Goal: Task Accomplishment & Management: Manage account settings

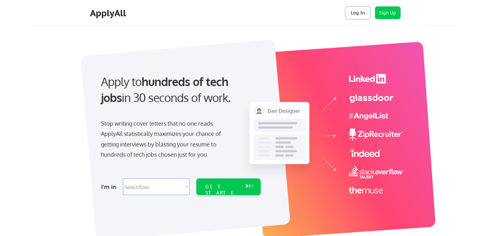
click at [359, 12] on button "Log In" at bounding box center [358, 12] width 26 height 13
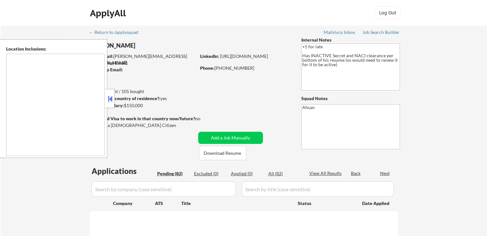
click at [110, 98] on button at bounding box center [110, 99] width 7 height 10
select select ""pending""
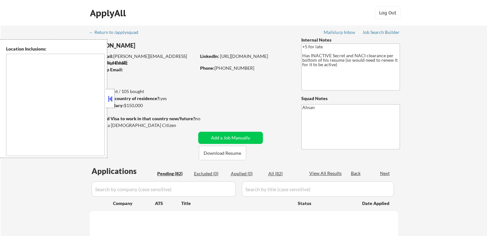
select select ""pending""
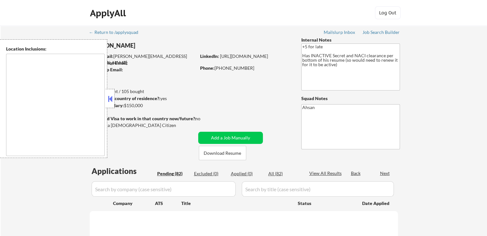
select select ""pending""
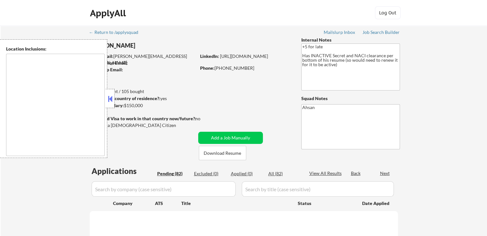
select select ""pending""
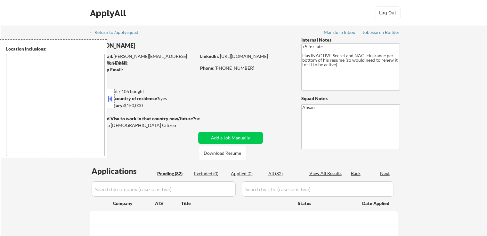
select select ""pending""
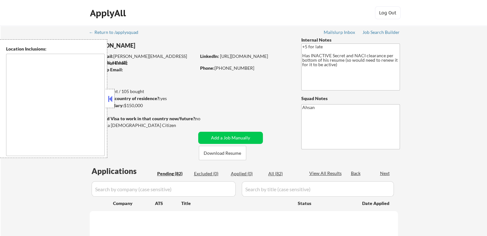
select select ""pending""
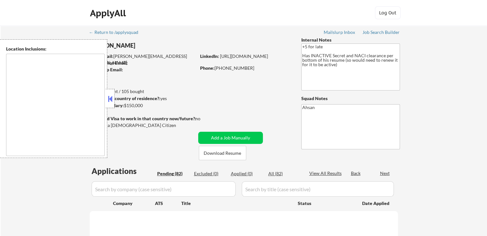
select select ""pending""
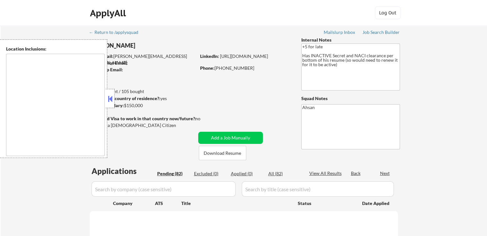
select select ""pending""
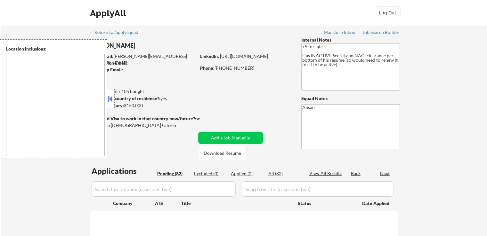
select select ""pending""
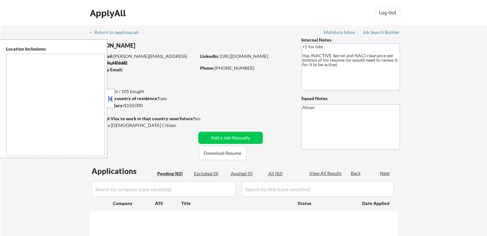
select select ""pending""
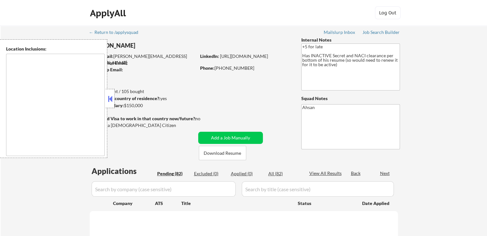
select select ""pending""
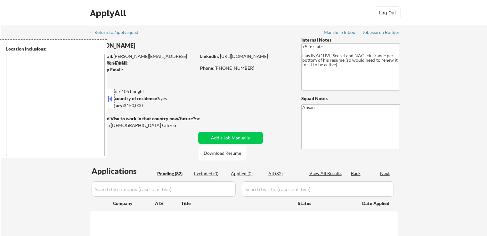
select select ""pending""
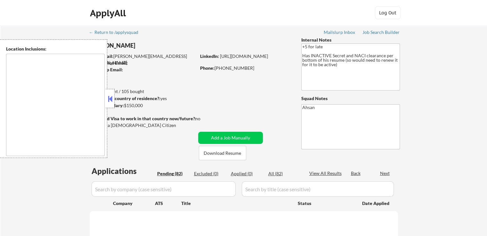
select select ""pending""
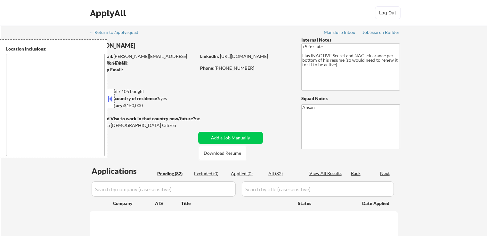
select select ""pending""
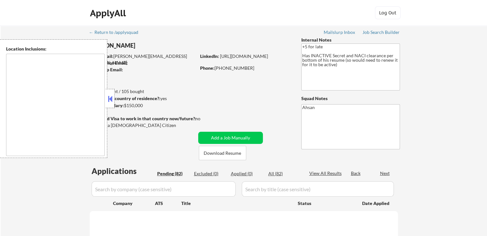
select select ""pending""
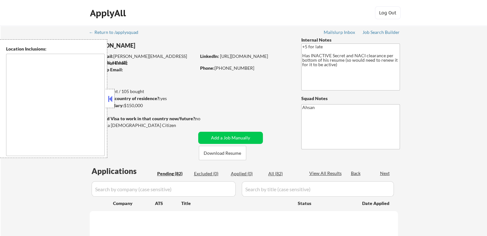
select select ""pending""
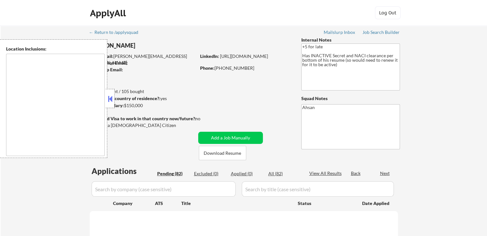
select select ""pending""
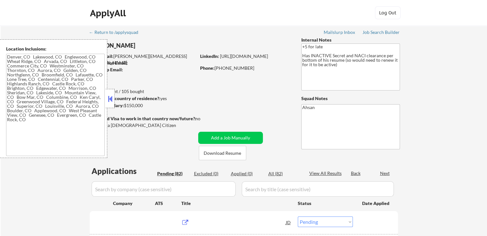
type textarea "Denver, CO Lakewood, CO Englewood, CO Wheat Ridge, CO Arvada, CO Littleton, CO …"
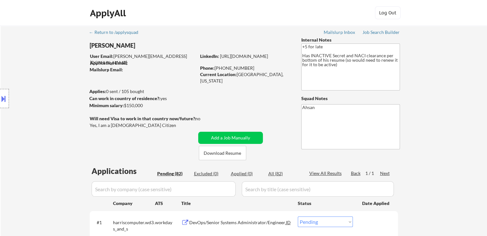
click at [0, 99] on button at bounding box center [3, 99] width 7 height 11
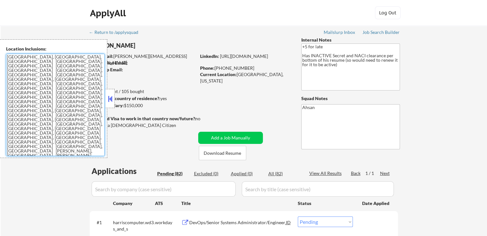
drag, startPoint x: 99, startPoint y: 114, endPoint x: 8, endPoint y: 55, distance: 108.6
click at [8, 55] on textarea "Denver, CO Lakewood, CO Englewood, CO Wheat Ridge, CO Arvada, CO Littleton, CO …" at bounding box center [55, 105] width 99 height 102
drag, startPoint x: 99, startPoint y: 116, endPoint x: 6, endPoint y: 58, distance: 109.7
click at [6, 58] on textarea "Denver, CO Lakewood, CO Englewood, CO Wheat Ridge, CO Arvada, CO Littleton, CO …" at bounding box center [55, 105] width 99 height 102
click at [110, 98] on button at bounding box center [110, 99] width 7 height 10
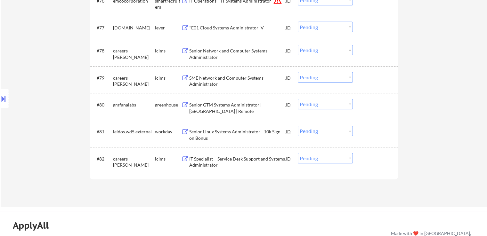
scroll to position [2082, 0]
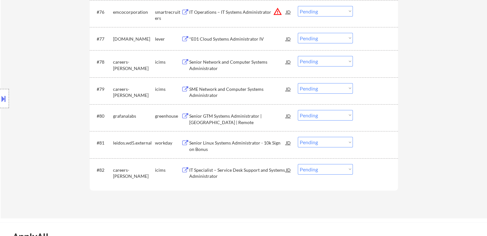
click at [225, 117] on div "Senior GTM Systems Administrator | United States | Remote" at bounding box center [237, 119] width 97 height 12
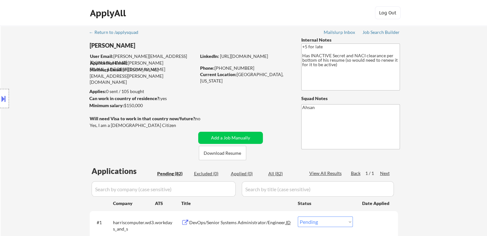
scroll to position [2080, 0]
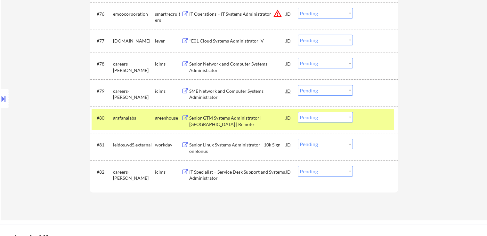
click at [317, 119] on select "Choose an option... Pending Applied Excluded (Questions) Excluded (Expired) Exc…" at bounding box center [325, 117] width 55 height 11
click at [298, 112] on select "Choose an option... Pending Applied Excluded (Questions) Excluded (Expired) Exc…" at bounding box center [325, 117] width 55 height 11
select select ""pending""
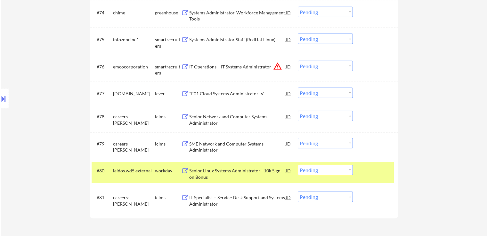
scroll to position [2016, 0]
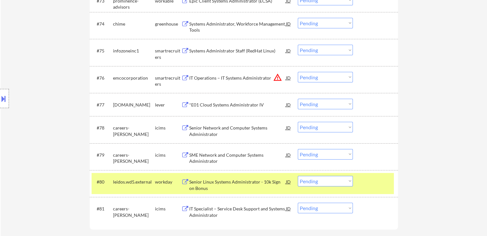
click at [227, 104] on div "*E01 Cloud Systems Administrator IV" at bounding box center [237, 105] width 97 height 6
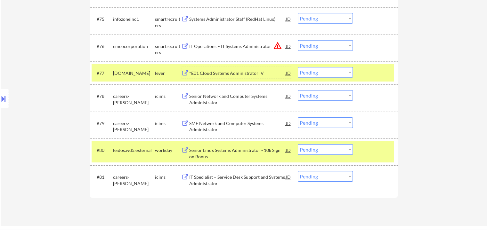
scroll to position [2048, 0]
click at [318, 72] on select "Choose an option... Pending Applied Excluded (Questions) Excluded (Expired) Exc…" at bounding box center [325, 72] width 55 height 11
click at [298, 67] on select "Choose an option... Pending Applied Excluded (Questions) Excluded (Expired) Exc…" at bounding box center [325, 72] width 55 height 11
select select ""pending""
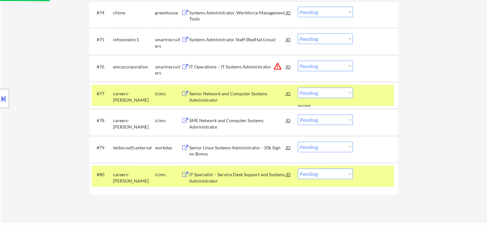
scroll to position [2016, 0]
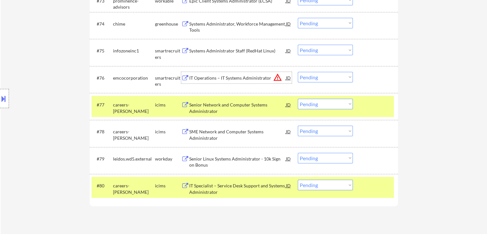
click at [224, 77] on div "IT Operations – IT Systems Administrator" at bounding box center [237, 78] width 97 height 6
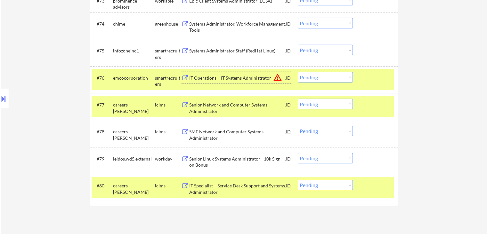
click at [276, 80] on button "warning_amber" at bounding box center [277, 77] width 9 height 9
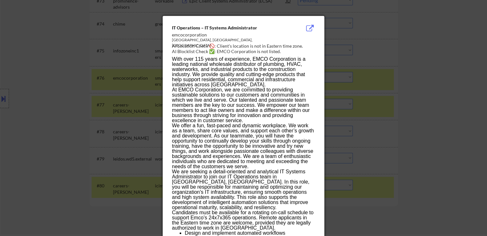
click at [46, 86] on div at bounding box center [243, 118] width 487 height 236
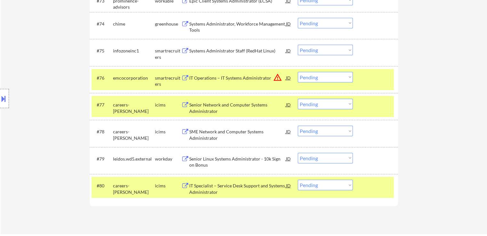
click at [310, 79] on select "Choose an option... Pending Applied Excluded (Questions) Excluded (Expired) Exc…" at bounding box center [325, 77] width 55 height 11
click at [298, 72] on select "Choose an option... Pending Applied Excluded (Questions) Excluded (Expired) Exc…" at bounding box center [325, 77] width 55 height 11
select select ""pending""
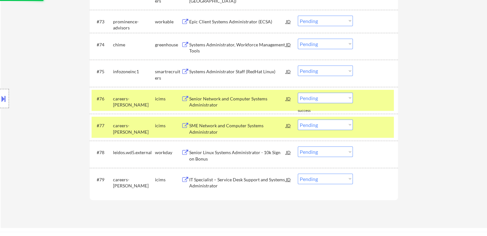
scroll to position [1984, 0]
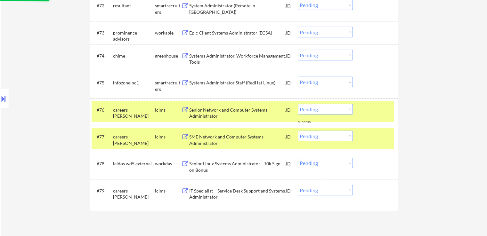
click at [236, 81] on div "Systems Administrator Staff (RedHat Linux)" at bounding box center [237, 83] width 97 height 6
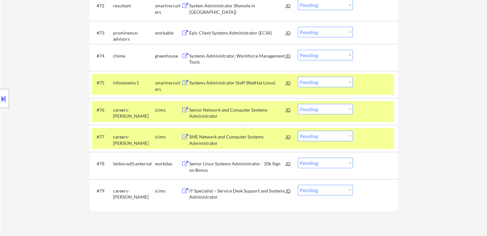
click at [310, 84] on select "Choose an option... Pending Applied Excluded (Questions) Excluded (Expired) Exc…" at bounding box center [325, 82] width 55 height 11
click at [298, 77] on select "Choose an option... Pending Applied Excluded (Questions) Excluded (Expired) Exc…" at bounding box center [325, 82] width 55 height 11
select select ""pending""
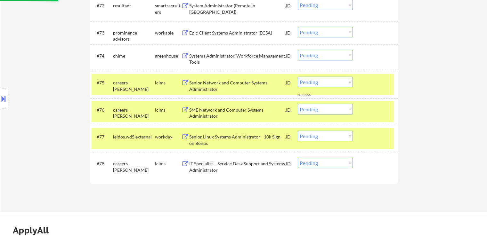
click at [243, 56] on div "Systems Administrator, Workforce Management Tools" at bounding box center [237, 59] width 97 height 12
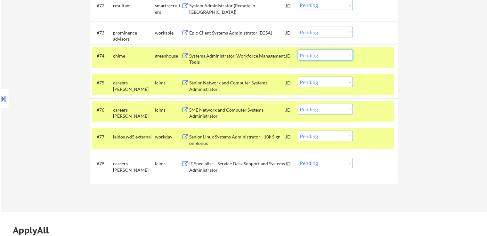
click at [318, 58] on select "Choose an option... Pending Applied Excluded (Questions) Excluded (Expired) Exc…" at bounding box center [325, 55] width 55 height 11
click at [298, 50] on select "Choose an option... Pending Applied Excluded (Questions) Excluded (Expired) Exc…" at bounding box center [325, 55] width 55 height 11
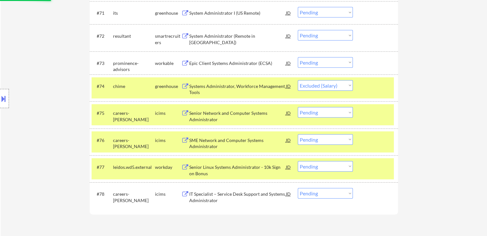
scroll to position [1952, 0]
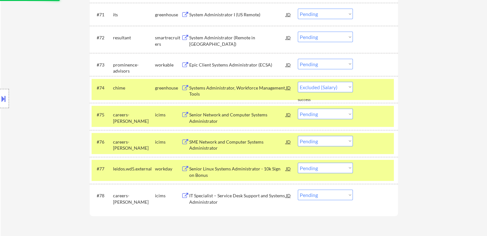
select select ""pending""
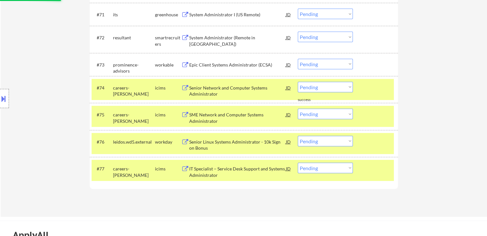
click at [243, 62] on div "Epic Client Systems Administrator (ECSA)" at bounding box center [237, 65] width 97 height 6
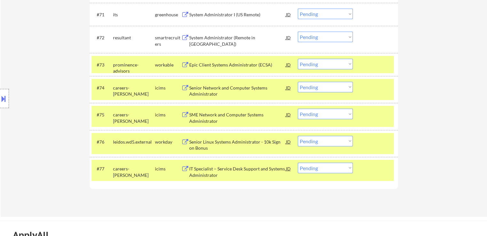
click at [322, 66] on select "Choose an option... Pending Applied Excluded (Questions) Excluded (Expired) Exc…" at bounding box center [325, 64] width 55 height 11
click at [298, 59] on select "Choose an option... Pending Applied Excluded (Questions) Excluded (Expired) Exc…" at bounding box center [325, 64] width 55 height 11
select select ""pending""
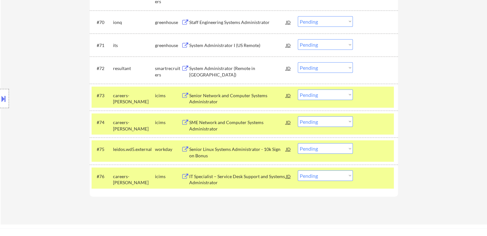
scroll to position [1920, 0]
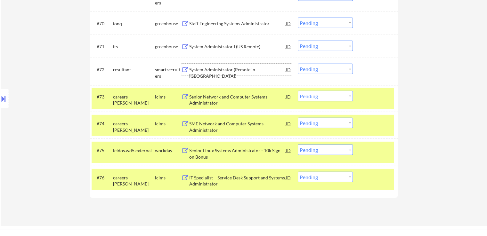
click at [236, 69] on div "System Administrator (Remote in US)" at bounding box center [237, 73] width 97 height 12
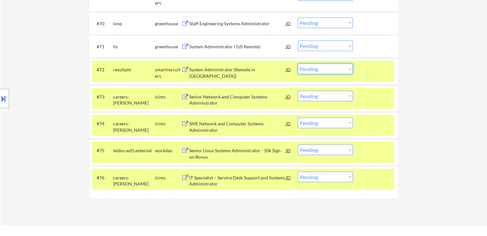
click at [324, 69] on select "Choose an option... Pending Applied Excluded (Questions) Excluded (Expired) Exc…" at bounding box center [325, 69] width 55 height 11
click at [298, 64] on select "Choose an option... Pending Applied Excluded (Questions) Excluded (Expired) Exc…" at bounding box center [325, 69] width 55 height 11
select select ""pending""
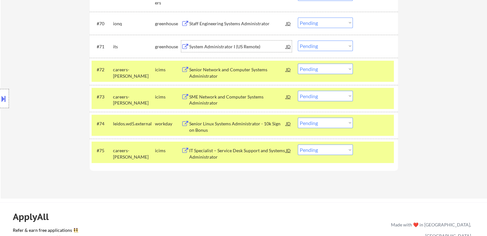
click at [231, 44] on div "System Administrator I (US Remote)" at bounding box center [237, 47] width 97 height 6
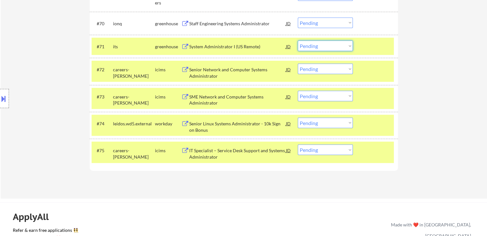
click at [322, 47] on select "Choose an option... Pending Applied Excluded (Questions) Excluded (Expired) Exc…" at bounding box center [325, 46] width 55 height 11
click at [298, 41] on select "Choose an option... Pending Applied Excluded (Questions) Excluded (Expired) Exc…" at bounding box center [325, 46] width 55 height 11
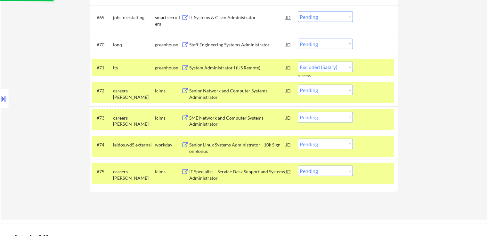
scroll to position [1888, 0]
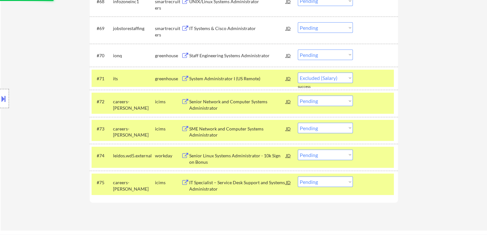
select select ""pending""
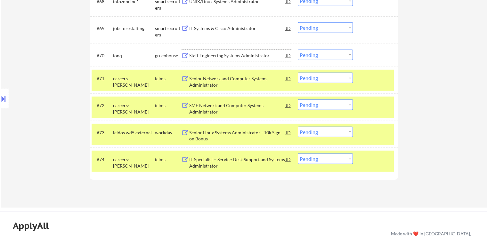
click at [224, 54] on div "Staff Engineering Systems Administrator" at bounding box center [237, 56] width 97 height 6
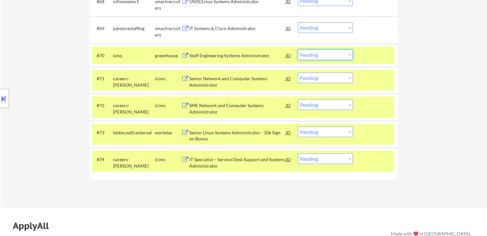
click at [315, 57] on select "Choose an option... Pending Applied Excluded (Questions) Excluded (Expired) Exc…" at bounding box center [325, 55] width 55 height 11
click at [298, 50] on select "Choose an option... Pending Applied Excluded (Questions) Excluded (Expired) Exc…" at bounding box center [325, 55] width 55 height 11
select select ""pending""
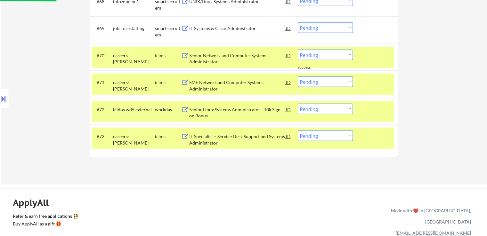
click at [236, 26] on div "IT Systems & Cisco Administrator" at bounding box center [237, 28] width 97 height 6
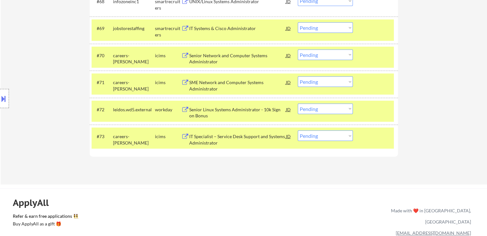
scroll to position [1856, 0]
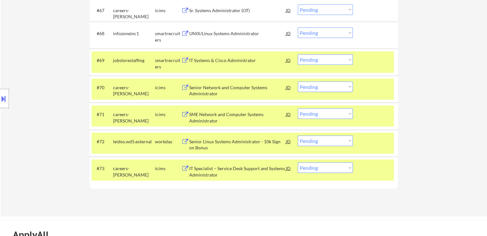
click at [313, 61] on select "Choose an option... Pending Applied Excluded (Questions) Excluded (Expired) Exc…" at bounding box center [325, 59] width 55 height 11
click at [298, 54] on select "Choose an option... Pending Applied Excluded (Questions) Excluded (Expired) Exc…" at bounding box center [325, 59] width 55 height 11
select select ""pending""
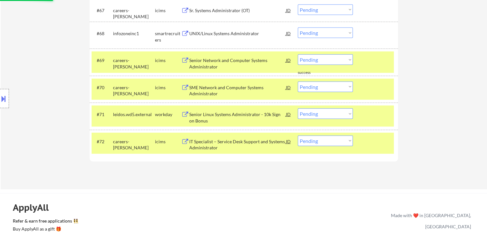
click at [214, 31] on div "UNIX/Linux Systems Administrator" at bounding box center [237, 33] width 97 height 6
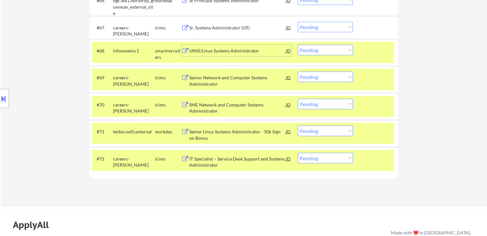
scroll to position [1824, 0]
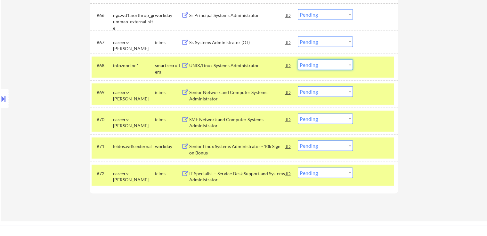
click at [319, 65] on select "Choose an option... Pending Applied Excluded (Questions) Excluded (Expired) Exc…" at bounding box center [325, 65] width 55 height 11
click at [298, 60] on select "Choose an option... Pending Applied Excluded (Questions) Excluded (Expired) Exc…" at bounding box center [325, 65] width 55 height 11
select select ""pending""
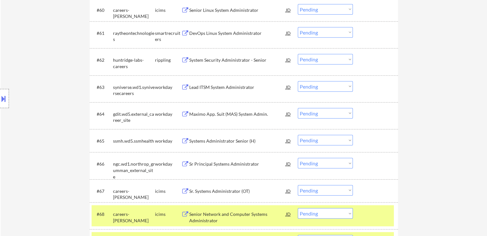
scroll to position [1664, 0]
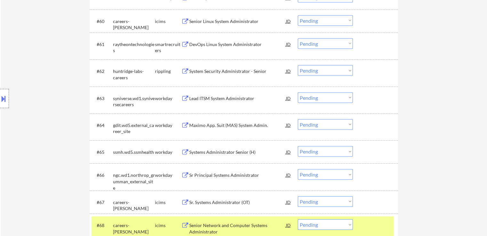
click at [249, 69] on div "System Security Administrator - Senior" at bounding box center [237, 71] width 97 height 6
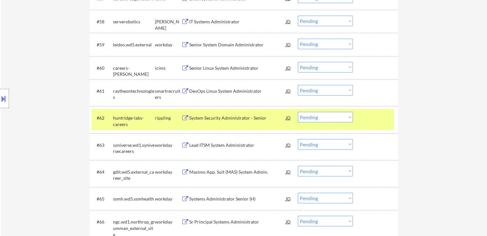
scroll to position [1649, 0]
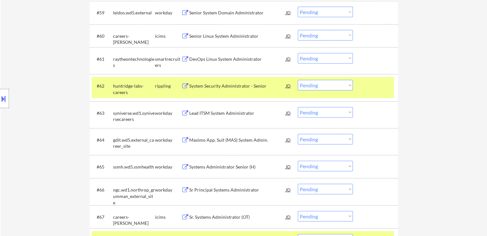
click at [316, 86] on select "Choose an option... Pending Applied Excluded (Questions) Excluded (Expired) Exc…" at bounding box center [325, 85] width 55 height 11
click at [298, 80] on select "Choose an option... Pending Applied Excluded (Questions) Excluded (Expired) Exc…" at bounding box center [325, 85] width 55 height 11
select select ""pending""
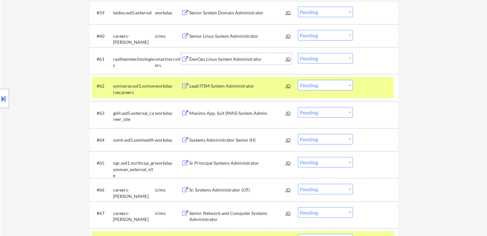
click at [233, 58] on div "DevOps Linux System Administrator" at bounding box center [237, 59] width 97 height 6
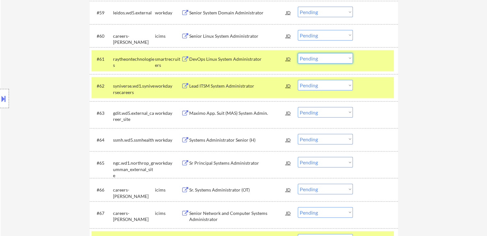
click at [317, 59] on select "Choose an option... Pending Applied Excluded (Questions) Excluded (Expired) Exc…" at bounding box center [325, 58] width 55 height 11
click at [298, 53] on select "Choose an option... Pending Applied Excluded (Questions) Excluded (Expired) Exc…" at bounding box center [325, 58] width 55 height 11
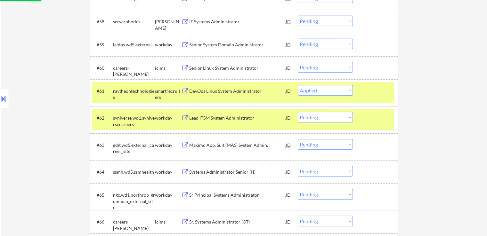
scroll to position [1585, 0]
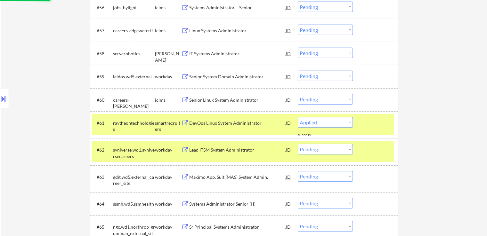
select select ""pending""
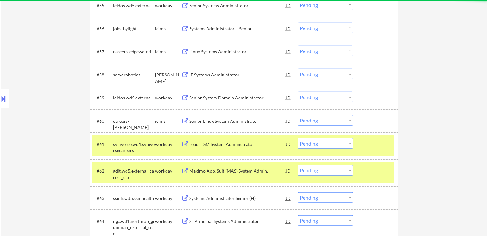
scroll to position [1553, 0]
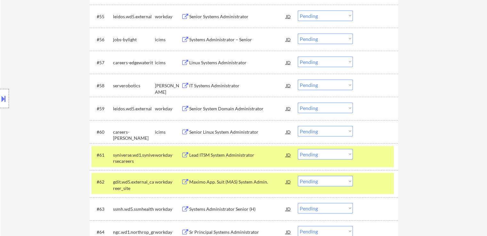
click at [210, 86] on div "IT Systems Administrator" at bounding box center [237, 86] width 97 height 6
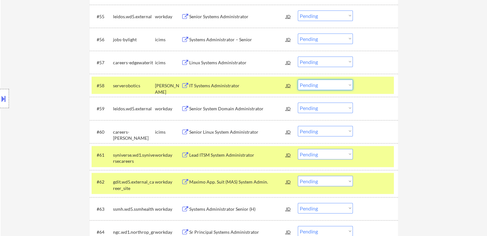
click at [323, 84] on select "Choose an option... Pending Applied Excluded (Questions) Excluded (Expired) Exc…" at bounding box center [325, 85] width 55 height 11
click at [298, 80] on select "Choose an option... Pending Applied Excluded (Questions) Excluded (Expired) Exc…" at bounding box center [325, 85] width 55 height 11
select select ""pending""
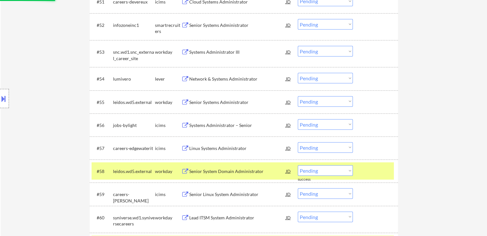
scroll to position [1457, 0]
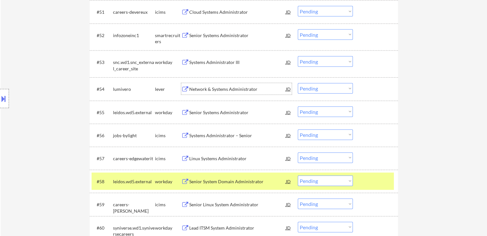
click at [233, 90] on div "Network & Systems Administrator" at bounding box center [237, 89] width 97 height 6
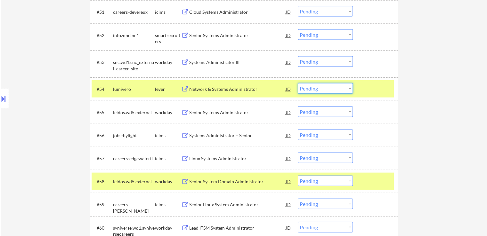
click at [320, 90] on select "Choose an option... Pending Applied Excluded (Questions) Excluded (Expired) Exc…" at bounding box center [325, 88] width 55 height 11
click at [298, 83] on select "Choose an option... Pending Applied Excluded (Questions) Excluded (Expired) Exc…" at bounding box center [325, 88] width 55 height 11
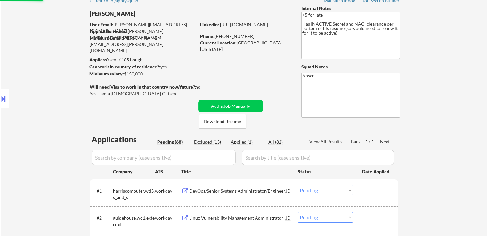
scroll to position [0, 0]
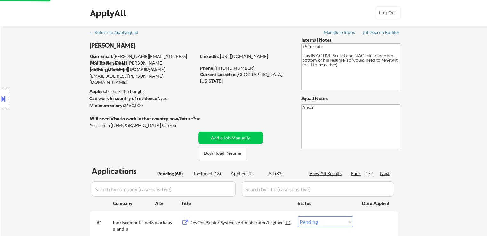
select select ""pending""
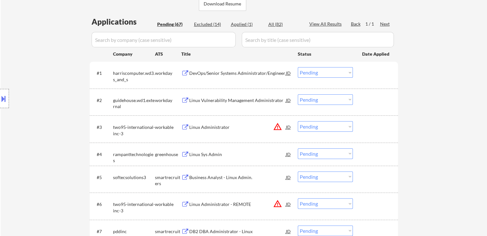
scroll to position [160, 0]
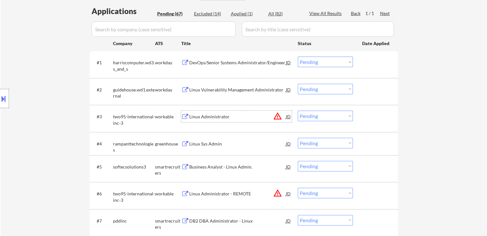
click at [218, 118] on div "Linux Administrator" at bounding box center [237, 117] width 97 height 6
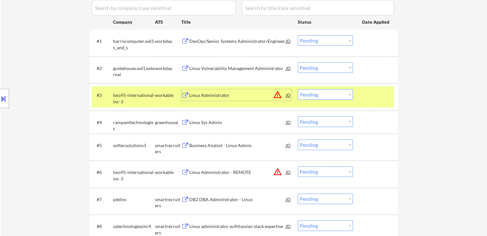
scroll to position [192, 0]
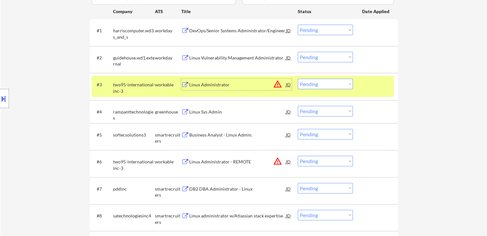
drag, startPoint x: 310, startPoint y: 84, endPoint x: 311, endPoint y: 87, distance: 3.3
click at [310, 84] on select "Choose an option... Pending Applied Excluded (Questions) Excluded (Expired) Exc…" at bounding box center [325, 84] width 55 height 11
click at [298, 79] on select "Choose an option... Pending Applied Excluded (Questions) Excluded (Expired) Exc…" at bounding box center [325, 84] width 55 height 11
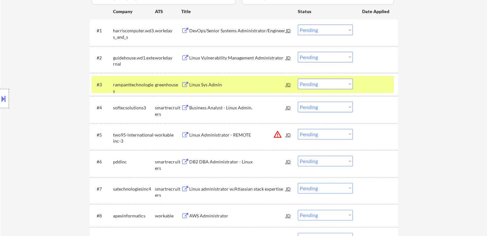
click at [202, 87] on div "Linux Sys Admin" at bounding box center [237, 85] width 97 height 6
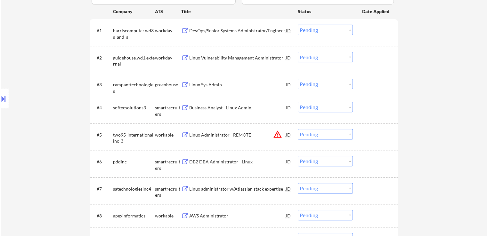
click at [318, 86] on select "Choose an option... Pending Applied Excluded (Questions) Excluded (Expired) Exc…" at bounding box center [325, 84] width 55 height 11
click at [298, 79] on select "Choose an option... Pending Applied Excluded (Questions) Excluded (Expired) Exc…" at bounding box center [325, 84] width 55 height 11
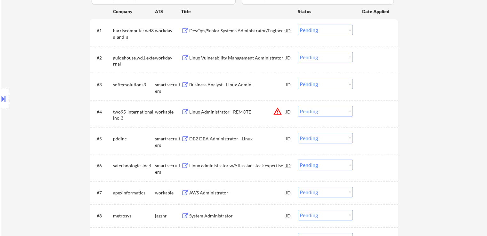
click at [211, 85] on div "Business Analyst - Linux Admin." at bounding box center [237, 85] width 97 height 6
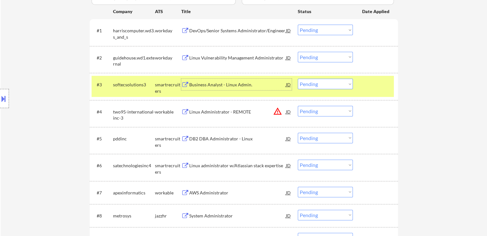
click at [317, 86] on select "Choose an option... Pending Applied Excluded (Questions) Excluded (Expired) Exc…" at bounding box center [325, 84] width 55 height 11
click at [298, 79] on select "Choose an option... Pending Applied Excluded (Questions) Excluded (Expired) Exc…" at bounding box center [325, 84] width 55 height 11
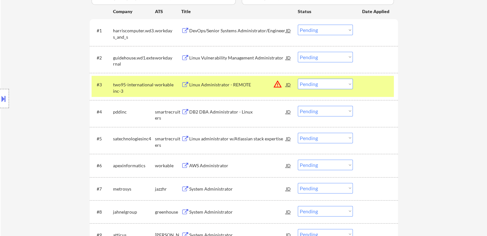
click at [224, 85] on div "Linux Administrator - REMOTE" at bounding box center [237, 85] width 97 height 6
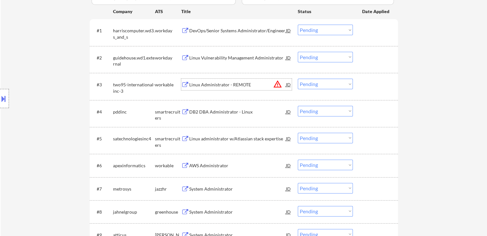
click at [319, 85] on select "Choose an option... Pending Applied Excluded (Questions) Excluded (Expired) Exc…" at bounding box center [325, 84] width 55 height 11
click at [298, 79] on select "Choose an option... Pending Applied Excluded (Questions) Excluded (Expired) Exc…" at bounding box center [325, 84] width 55 height 11
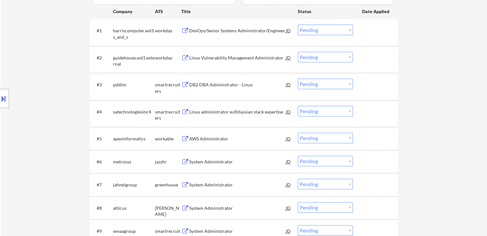
click at [226, 86] on div "DB2 DBA Administrator - Linux" at bounding box center [237, 85] width 97 height 6
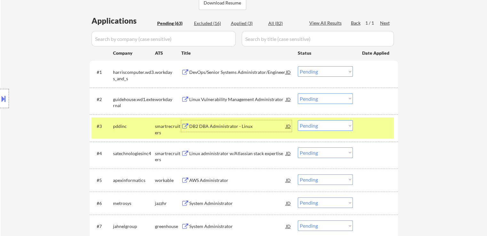
scroll to position [160, 0]
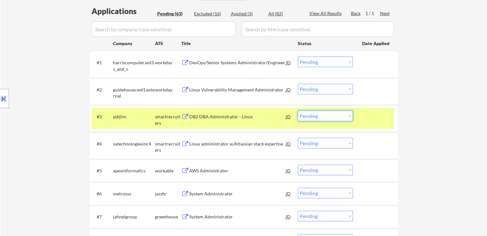
click at [314, 118] on select "Choose an option... Pending Applied Excluded (Questions) Excluded (Expired) Exc…" at bounding box center [325, 116] width 55 height 11
click at [298, 111] on select "Choose an option... Pending Applied Excluded (Questions) Excluded (Expired) Exc…" at bounding box center [325, 116] width 55 height 11
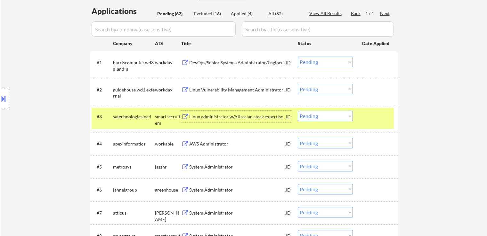
click at [233, 116] on div "Linux administrator w/Atlassian stack expertise" at bounding box center [237, 117] width 97 height 6
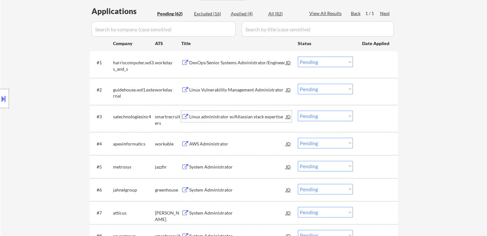
click at [318, 114] on select "Choose an option... Pending Applied Excluded (Questions) Excluded (Expired) Exc…" at bounding box center [325, 116] width 55 height 11
click at [298, 111] on select "Choose an option... Pending Applied Excluded (Questions) Excluded (Expired) Exc…" at bounding box center [325, 116] width 55 height 11
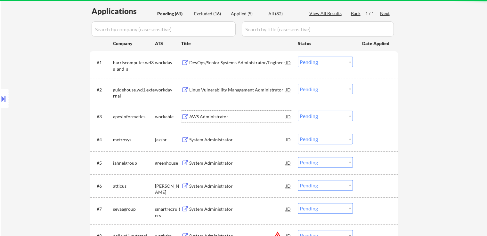
click at [209, 117] on div "AWS Administrator" at bounding box center [237, 117] width 97 height 6
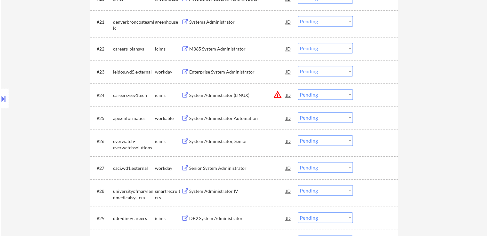
scroll to position [159, 0]
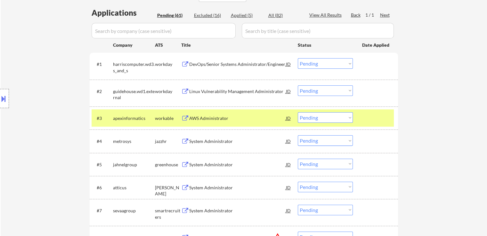
click at [314, 120] on select "Choose an option... Pending Applied Excluded (Questions) Excluded (Expired) Exc…" at bounding box center [325, 117] width 55 height 11
click at [298, 112] on select "Choose an option... Pending Applied Excluded (Questions) Excluded (Expired) Exc…" at bounding box center [325, 117] width 55 height 11
select select ""pending""
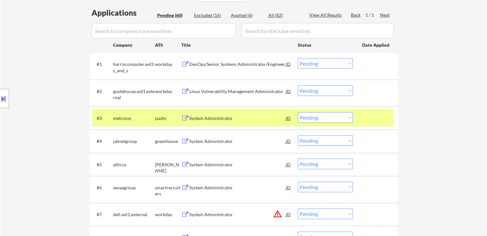
scroll to position [671, 0]
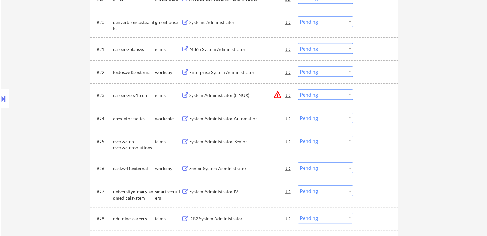
click at [208, 118] on div "System Administrator Automation" at bounding box center [237, 119] width 97 height 6
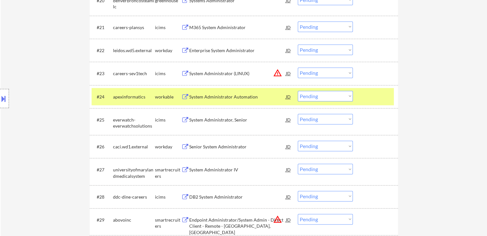
scroll to position [703, 0]
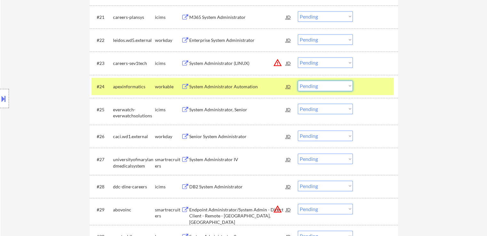
click at [315, 86] on select "Choose an option... Pending Applied Excluded (Questions) Excluded (Expired) Exc…" at bounding box center [325, 86] width 55 height 11
click at [298, 81] on select "Choose an option... Pending Applied Excluded (Questions) Excluded (Expired) Exc…" at bounding box center [325, 86] width 55 height 11
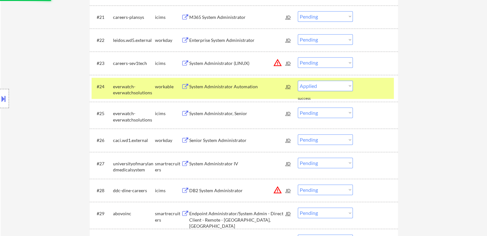
select select ""pending""
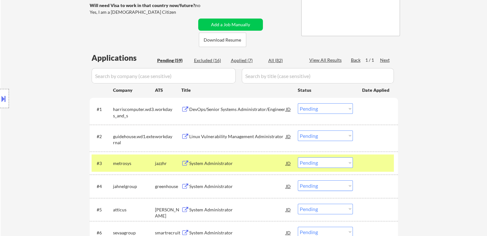
scroll to position [128, 0]
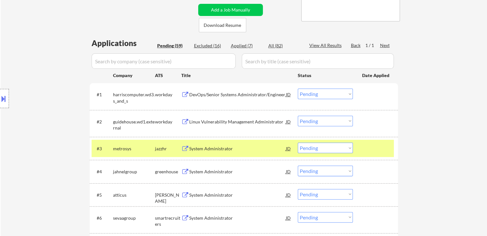
click at [217, 149] on div "System Administrator" at bounding box center [237, 149] width 97 height 6
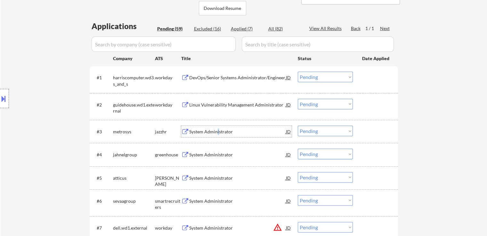
scroll to position [160, 0]
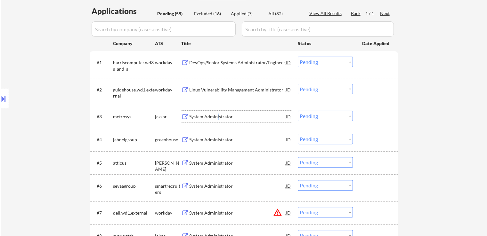
click at [316, 114] on select "Choose an option... Pending Applied Excluded (Questions) Excluded (Expired) Exc…" at bounding box center [325, 116] width 55 height 11
click at [298, 111] on select "Choose an option... Pending Applied Excluded (Questions) Excluded (Expired) Exc…" at bounding box center [325, 116] width 55 height 11
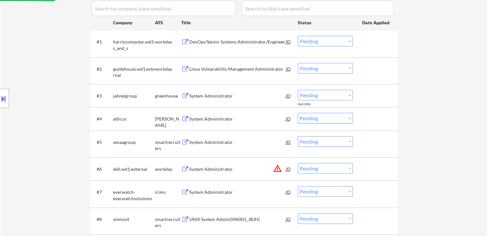
scroll to position [192, 0]
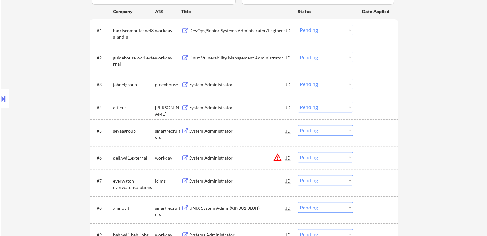
click at [214, 85] on div "System Administrator" at bounding box center [237, 85] width 97 height 6
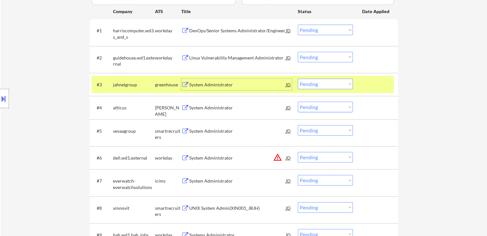
click at [218, 86] on div "System Administrator" at bounding box center [237, 85] width 97 height 6
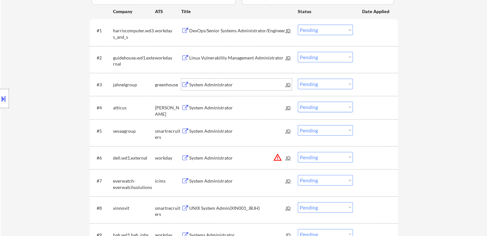
drag, startPoint x: 313, startPoint y: 83, endPoint x: 311, endPoint y: 88, distance: 4.9
click at [313, 83] on select "Choose an option... Pending Applied Excluded (Questions) Excluded (Expired) Exc…" at bounding box center [325, 84] width 55 height 11
click at [298, 79] on select "Choose an option... Pending Applied Excluded (Questions) Excluded (Expired) Exc…" at bounding box center [325, 84] width 55 height 11
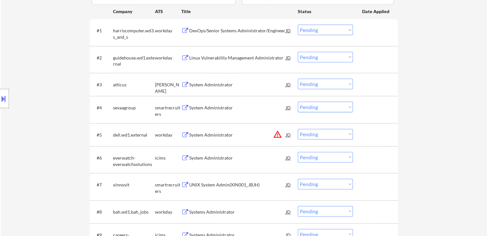
click at [219, 85] on div "System Administrator" at bounding box center [237, 85] width 97 height 6
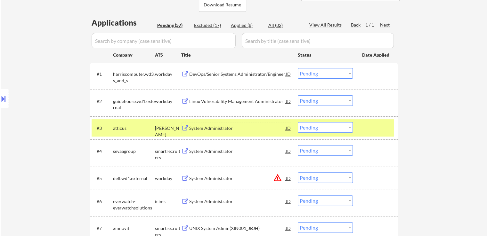
scroll to position [160, 0]
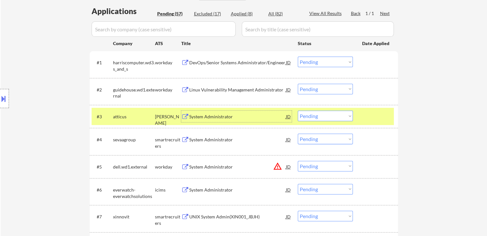
click at [318, 119] on select "Choose an option... Pending Applied Excluded (Questions) Excluded (Expired) Exc…" at bounding box center [325, 116] width 55 height 11
click at [298, 111] on select "Choose an option... Pending Applied Excluded (Questions) Excluded (Expired) Exc…" at bounding box center [325, 116] width 55 height 11
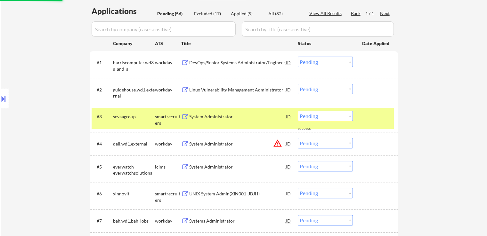
click at [222, 116] on div "System Administrator" at bounding box center [237, 117] width 97 height 6
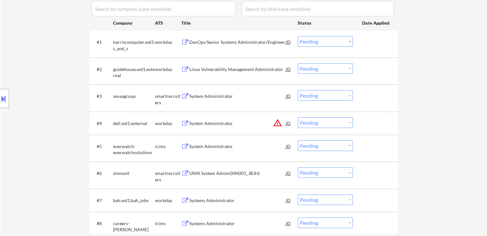
scroll to position [192, 0]
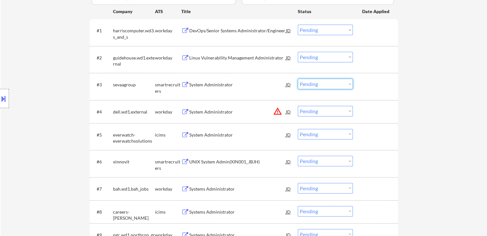
click at [302, 85] on select "Choose an option... Pending Applied Excluded (Questions) Excluded (Expired) Exc…" at bounding box center [325, 84] width 55 height 11
click at [298, 79] on select "Choose an option... Pending Applied Excluded (Questions) Excluded (Expired) Exc…" at bounding box center [325, 84] width 55 height 11
select select ""pending""
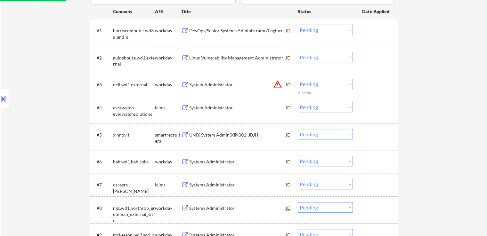
scroll to position [224, 0]
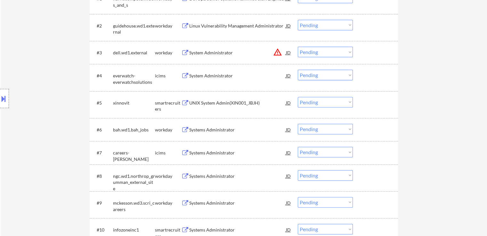
click at [210, 105] on div "UNIX System Admin(XIN001_JBJH)" at bounding box center [237, 103] width 97 height 6
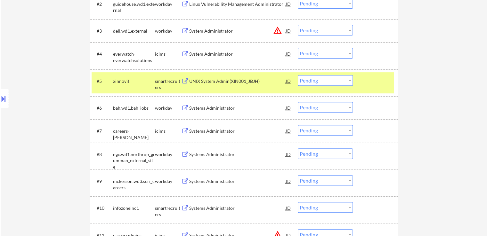
scroll to position [256, 0]
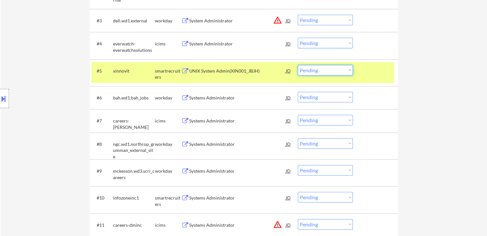
click at [309, 68] on select "Choose an option... Pending Applied Excluded (Questions) Excluded (Expired) Exc…" at bounding box center [325, 70] width 55 height 11
click at [298, 65] on select "Choose an option... Pending Applied Excluded (Questions) Excluded (Expired) Exc…" at bounding box center [325, 70] width 55 height 11
select select ""pending""
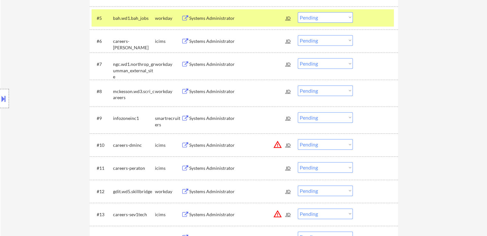
scroll to position [320, 0]
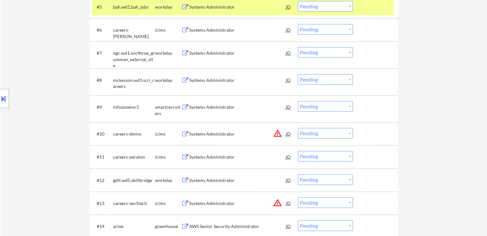
click at [211, 108] on div "Systems Administrator" at bounding box center [237, 107] width 97 height 6
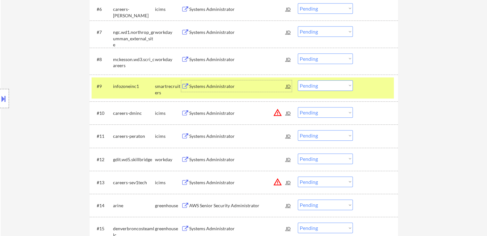
scroll to position [352, 0]
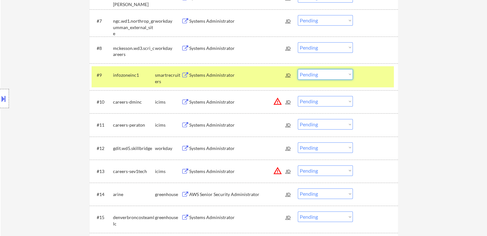
click at [319, 73] on select "Choose an option... Pending Applied Excluded (Questions) Excluded (Expired) Exc…" at bounding box center [325, 74] width 55 height 11
click at [298, 69] on select "Choose an option... Pending Applied Excluded (Questions) Excluded (Expired) Exc…" at bounding box center [325, 74] width 55 height 11
select select ""pending""
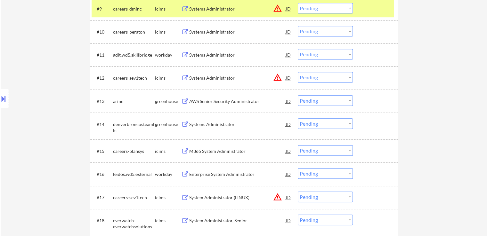
scroll to position [416, 0]
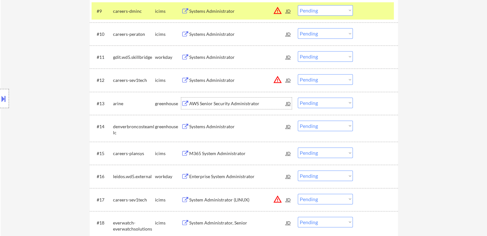
click at [214, 105] on div "AWS Senior Security Administrator" at bounding box center [237, 104] width 97 height 6
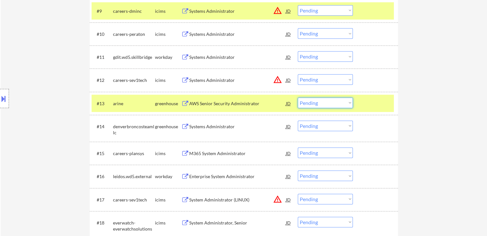
click at [320, 100] on select "Choose an option... Pending Applied Excluded (Questions) Excluded (Expired) Exc…" at bounding box center [325, 103] width 55 height 11
click at [298, 98] on select "Choose an option... Pending Applied Excluded (Questions) Excluded (Expired) Exc…" at bounding box center [325, 103] width 55 height 11
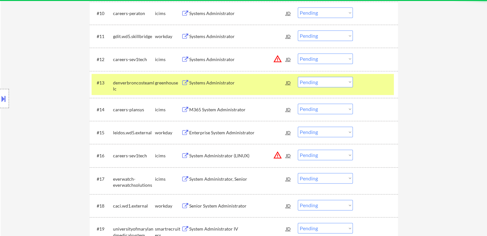
scroll to position [448, 0]
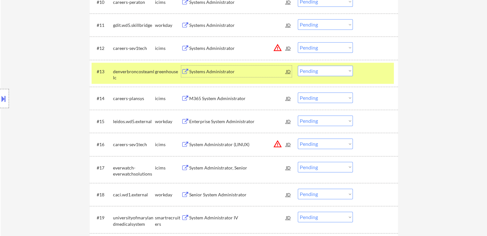
click at [221, 71] on div "Systems Administrator" at bounding box center [237, 72] width 97 height 6
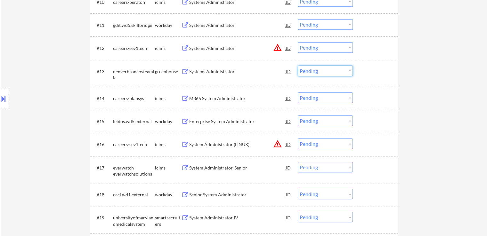
click at [321, 71] on select "Choose an option... Pending Applied Excluded (Questions) Excluded (Expired) Exc…" at bounding box center [325, 71] width 55 height 11
click at [298, 66] on select "Choose an option... Pending Applied Excluded (Questions) Excluded (Expired) Exc…" at bounding box center [325, 71] width 55 height 11
select select ""pending""
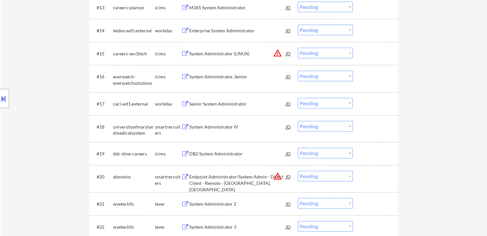
scroll to position [544, 0]
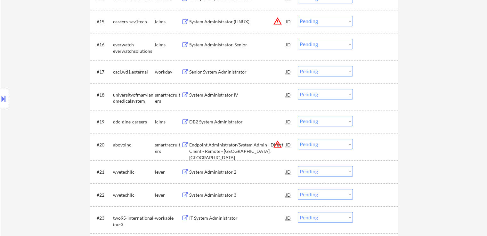
click at [228, 93] on div "System Administrator IV" at bounding box center [237, 95] width 97 height 6
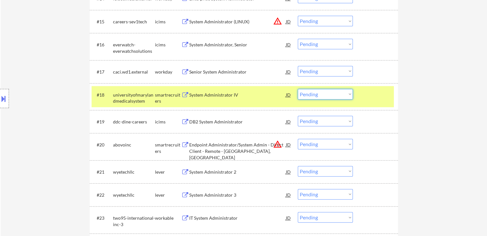
click at [323, 96] on select "Choose an option... Pending Applied Excluded (Questions) Excluded (Expired) Exc…" at bounding box center [325, 94] width 55 height 11
click at [298, 89] on select "Choose an option... Pending Applied Excluded (Questions) Excluded (Expired) Exc…" at bounding box center [325, 94] width 55 height 11
select select ""pending""
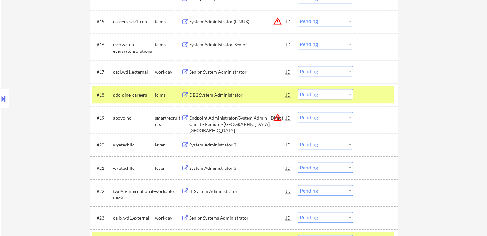
click at [316, 114] on select "Choose an option... Pending Applied Excluded (Questions) Excluded (Expired) Exc…" at bounding box center [325, 117] width 55 height 11
click at [298, 112] on select "Choose an option... Pending Applied Excluded (Questions) Excluded (Expired) Exc…" at bounding box center [325, 117] width 55 height 11
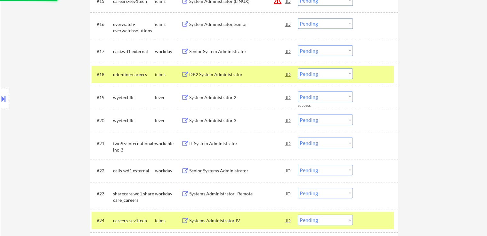
scroll to position [576, 0]
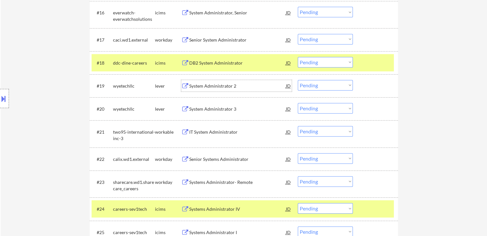
click at [225, 85] on div "System Administrator 2" at bounding box center [237, 86] width 97 height 6
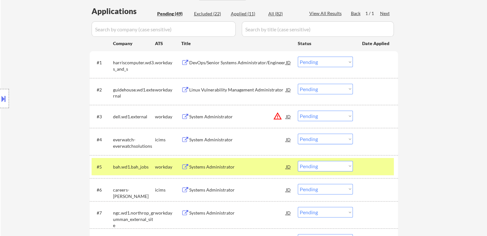
scroll to position [568, 0]
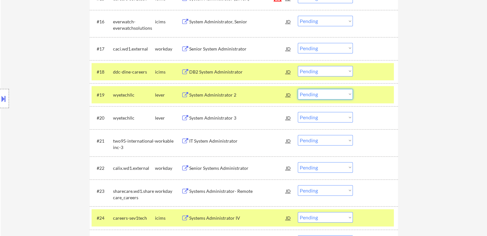
click at [314, 94] on select "Choose an option... Pending Applied Excluded (Questions) Excluded (Expired) Exc…" at bounding box center [325, 94] width 55 height 11
click at [298, 89] on select "Choose an option... Pending Applied Excluded (Questions) Excluded (Expired) Exc…" at bounding box center [325, 94] width 55 height 11
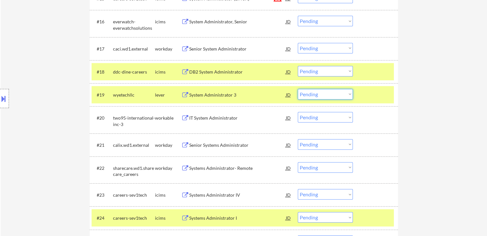
click at [316, 94] on select "Choose an option... Pending Applied Excluded (Questions) Excluded (Expired) Exc…" at bounding box center [325, 94] width 55 height 11
click at [298, 89] on select "Choose an option... Pending Applied Excluded (Questions) Excluded (Expired) Exc…" at bounding box center [325, 94] width 55 height 11
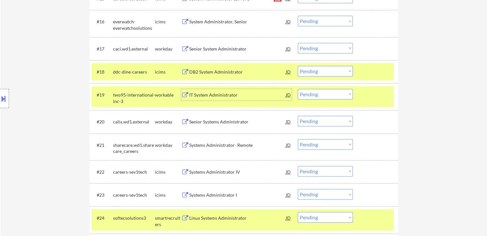
click at [211, 96] on div "IT System Administrator" at bounding box center [237, 95] width 97 height 6
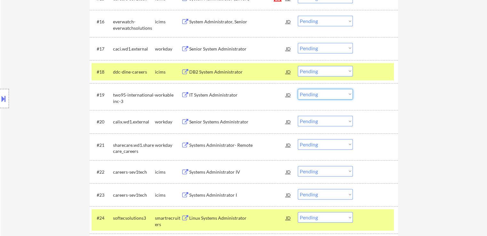
drag, startPoint x: 322, startPoint y: 96, endPoint x: 319, endPoint y: 99, distance: 3.9
click at [321, 96] on select "Choose an option... Pending Applied Excluded (Questions) Excluded (Expired) Exc…" at bounding box center [325, 94] width 55 height 11
click at [298, 89] on select "Choose an option... Pending Applied Excluded (Questions) Excluded (Expired) Exc…" at bounding box center [325, 94] width 55 height 11
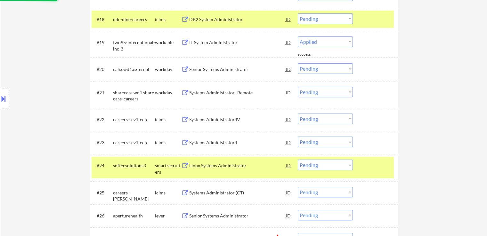
scroll to position [632, 0]
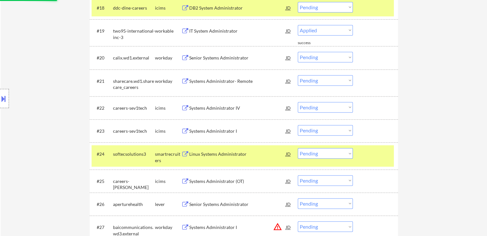
select select ""pending""
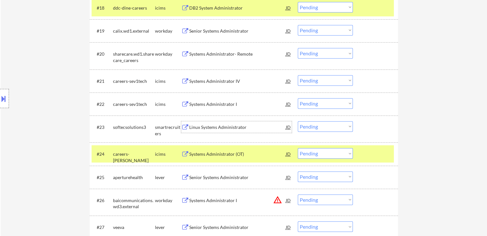
click at [228, 127] on div "Linux Systems Administrator" at bounding box center [237, 127] width 97 height 6
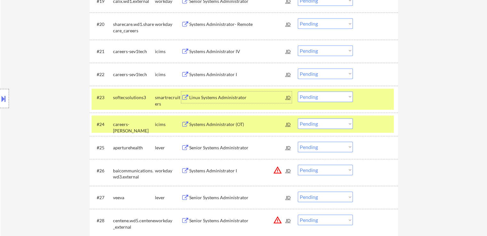
scroll to position [673, 0]
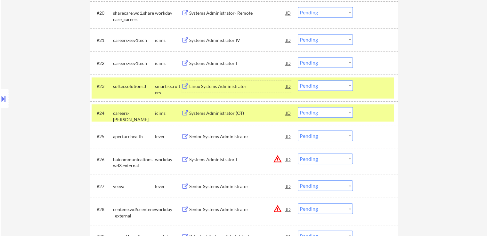
click at [324, 86] on select "Choose an option... Pending Applied Excluded (Questions) Excluded (Expired) Exc…" at bounding box center [325, 85] width 55 height 11
click at [298, 80] on select "Choose an option... Pending Applied Excluded (Questions) Excluded (Expired) Exc…" at bounding box center [325, 85] width 55 height 11
select select ""pending""
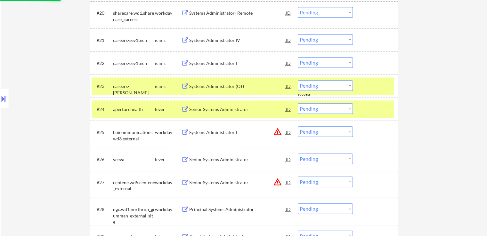
click at [226, 110] on div "Senior Systems Administrator" at bounding box center [237, 109] width 97 height 6
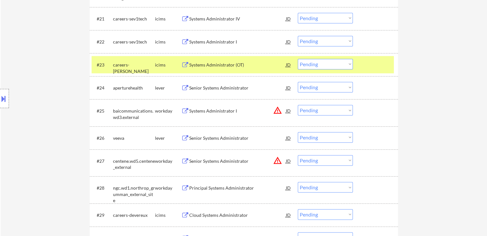
scroll to position [705, 0]
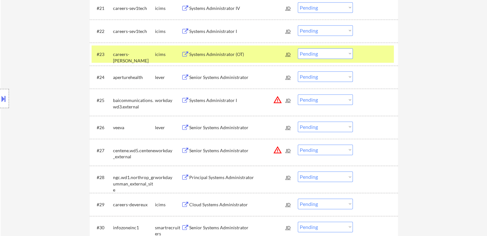
click at [314, 78] on select "Choose an option... Pending Applied Excluded (Questions) Excluded (Expired) Exc…" at bounding box center [325, 76] width 55 height 11
click at [298, 71] on select "Choose an option... Pending Applied Excluded (Questions) Excluded (Expired) Exc…" at bounding box center [325, 76] width 55 height 11
select select ""pending""
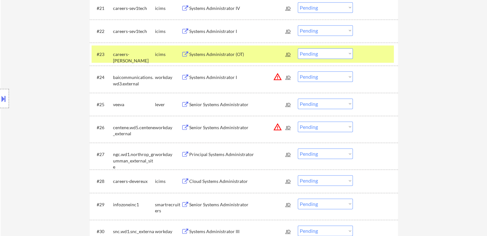
click at [233, 104] on div "Senior Systems Administrator" at bounding box center [237, 105] width 97 height 6
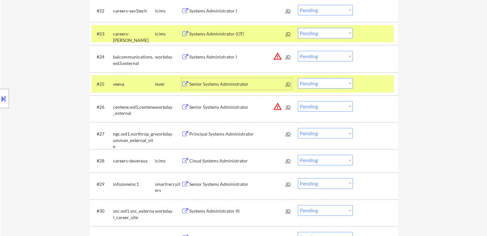
scroll to position [737, 0]
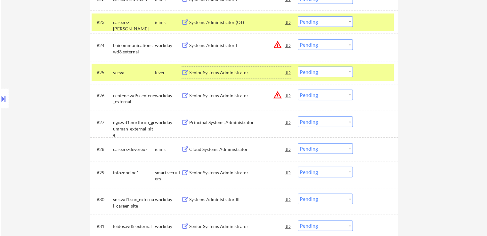
click at [314, 72] on select "Choose an option... Pending Applied Excluded (Questions) Excluded (Expired) Exc…" at bounding box center [325, 72] width 55 height 11
click at [298, 67] on select "Choose an option... Pending Applied Excluded (Questions) Excluded (Expired) Exc…" at bounding box center [325, 72] width 55 height 11
select select ""pending""
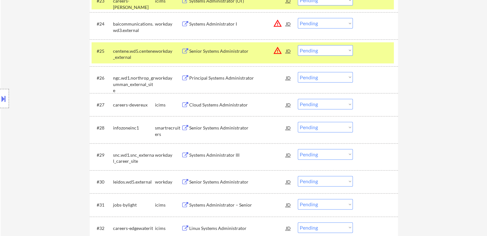
scroll to position [769, 0]
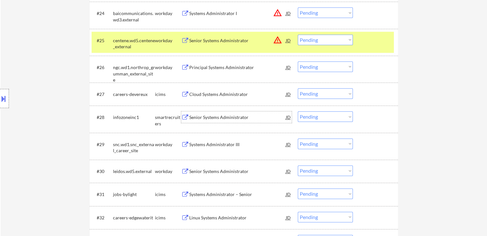
click at [218, 119] on div "Senior Systems Administrator" at bounding box center [237, 117] width 97 height 6
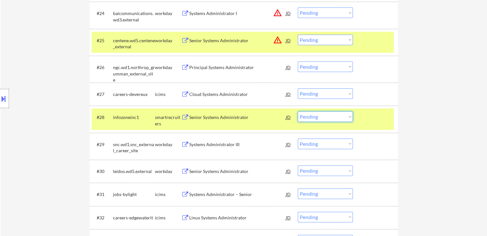
click at [316, 115] on select "Choose an option... Pending Applied Excluded (Questions) Excluded (Expired) Exc…" at bounding box center [325, 116] width 55 height 11
click at [298, 111] on select "Choose an option... Pending Applied Excluded (Questions) Excluded (Expired) Exc…" at bounding box center [325, 116] width 55 height 11
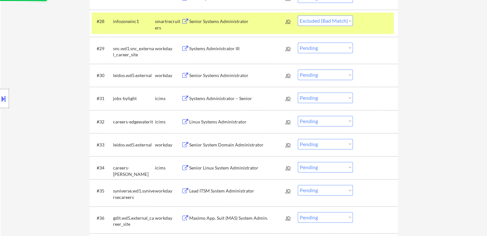
scroll to position [897, 0]
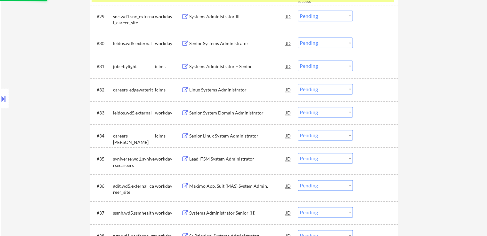
select select ""pending""
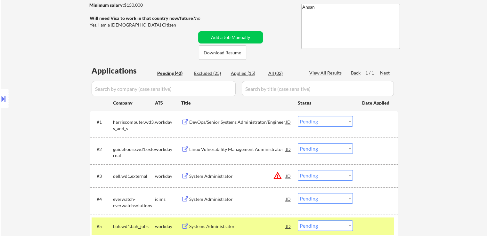
scroll to position [128, 0]
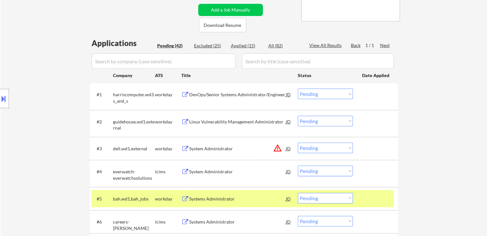
click at [234, 94] on div "DevOps/Senior Systems Administrator/Engineer" at bounding box center [237, 95] width 97 height 6
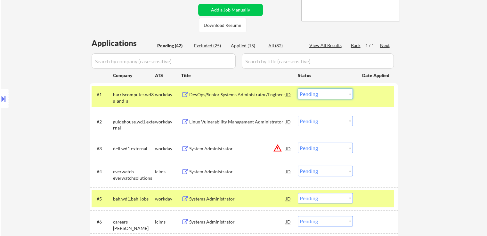
click at [334, 94] on select "Choose an option... Pending Applied Excluded (Questions) Excluded (Expired) Exc…" at bounding box center [325, 94] width 55 height 11
click at [298, 89] on select "Choose an option... Pending Applied Excluded (Questions) Excluded (Expired) Exc…" at bounding box center [325, 94] width 55 height 11
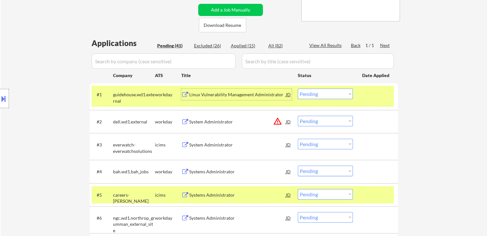
click at [241, 97] on div "Linux Vulnerability Management Administrator" at bounding box center [237, 95] width 97 height 6
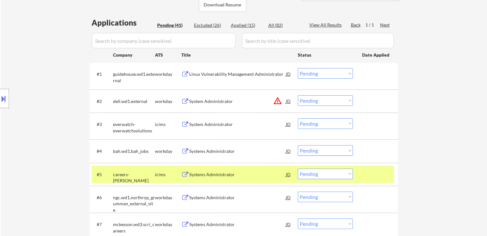
scroll to position [160, 0]
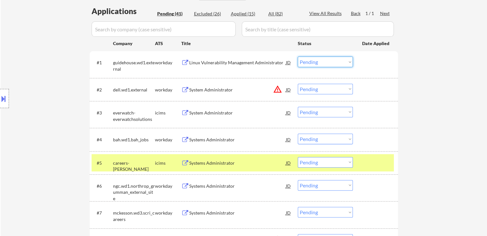
click at [313, 61] on select "Choose an option... Pending Applied Excluded (Questions) Excluded (Expired) Exc…" at bounding box center [325, 62] width 55 height 11
click at [298, 57] on select "Choose an option... Pending Applied Excluded (Questions) Excluded (Expired) Exc…" at bounding box center [325, 62] width 55 height 11
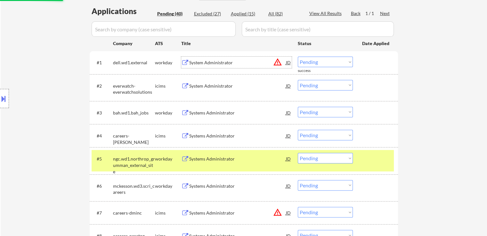
click at [226, 61] on div "System Administrator" at bounding box center [237, 63] width 97 height 6
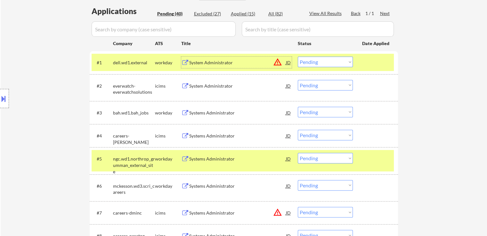
click at [207, 110] on div "Systems Administrator" at bounding box center [237, 113] width 97 height 6
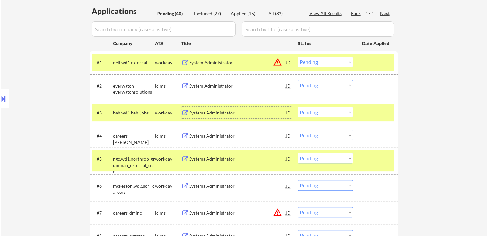
click at [323, 61] on select "Choose an option... Pending Applied Excluded (Questions) Excluded (Expired) Exc…" at bounding box center [325, 62] width 55 height 11
click at [298, 57] on select "Choose an option... Pending Applied Excluded (Questions) Excluded (Expired) Exc…" at bounding box center [325, 62] width 55 height 11
select select ""pending""
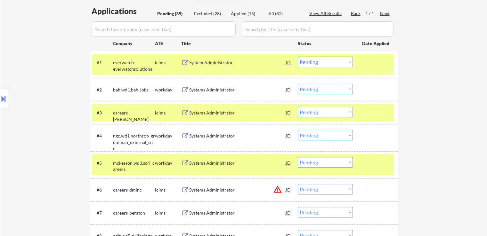
click at [317, 88] on select "Choose an option... Pending Applied Excluded (Questions) Excluded (Expired) Exc…" at bounding box center [325, 89] width 55 height 11
click at [298, 84] on select "Choose an option... Pending Applied Excluded (Questions) Excluded (Expired) Exc…" at bounding box center [325, 89] width 55 height 11
select select ""pending""
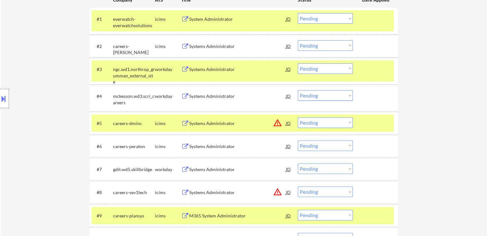
scroll to position [224, 0]
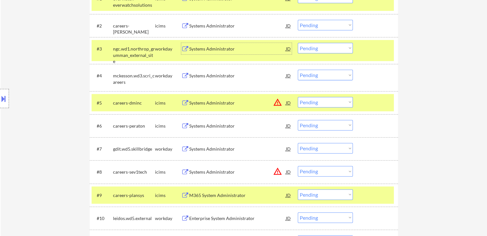
click at [222, 50] on div "Systems Administrator" at bounding box center [237, 49] width 97 height 6
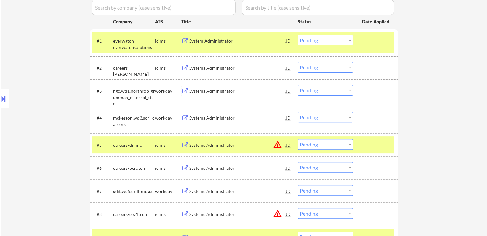
scroll to position [192, 0]
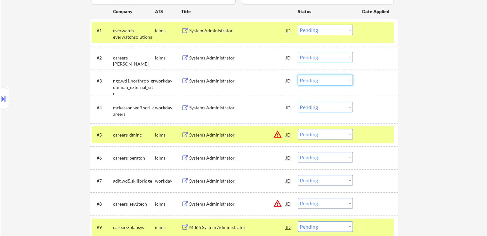
click at [311, 81] on select "Choose an option... Pending Applied Excluded (Questions) Excluded (Expired) Exc…" at bounding box center [325, 80] width 55 height 11
click at [298, 75] on select "Choose an option... Pending Applied Excluded (Questions) Excluded (Expired) Exc…" at bounding box center [325, 80] width 55 height 11
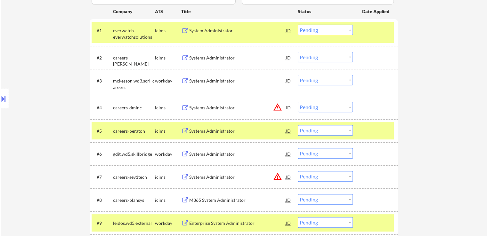
click at [231, 80] on div "Systems Administrator" at bounding box center [237, 81] width 97 height 6
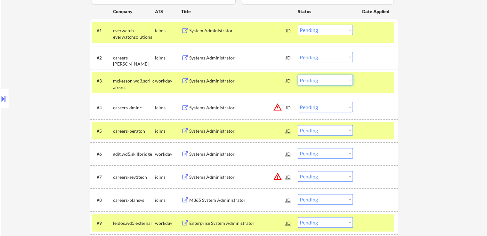
click at [322, 81] on select "Choose an option... Pending Applied Excluded (Questions) Excluded (Expired) Exc…" at bounding box center [325, 80] width 55 height 11
click at [298, 75] on select "Choose an option... Pending Applied Excluded (Questions) Excluded (Expired) Exc…" at bounding box center [325, 80] width 55 height 11
select select ""pending""
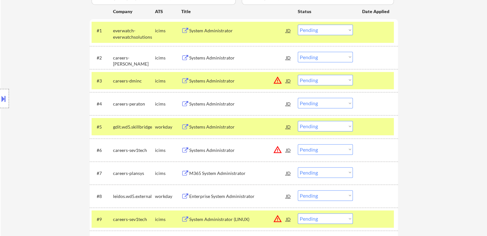
click at [225, 125] on div "Systems Administrator" at bounding box center [237, 127] width 97 height 6
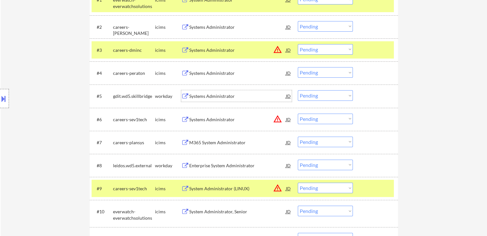
scroll to position [224, 0]
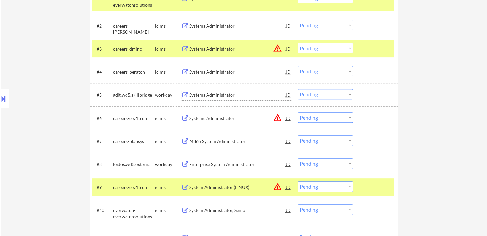
click at [310, 92] on select "Choose an option... Pending Applied Excluded (Questions) Excluded (Expired) Exc…" at bounding box center [325, 94] width 55 height 11
click at [298, 89] on select "Choose an option... Pending Applied Excluded (Questions) Excluded (Expired) Exc…" at bounding box center [325, 94] width 55 height 11
select select ""pending""
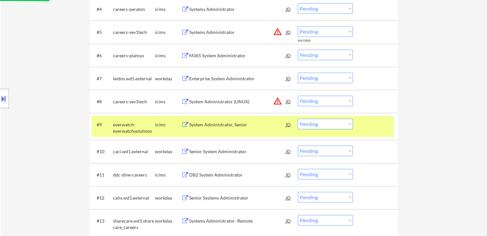
scroll to position [288, 0]
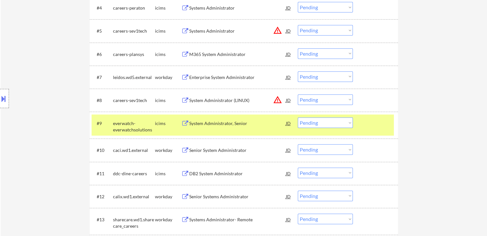
click at [236, 78] on div "Enterprise System Administrator" at bounding box center [237, 77] width 97 height 6
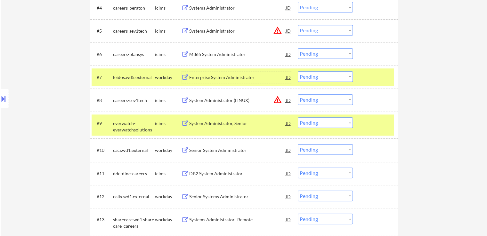
drag, startPoint x: 322, startPoint y: 76, endPoint x: 323, endPoint y: 72, distance: 3.7
click at [322, 76] on select "Choose an option... Pending Applied Excluded (Questions) Excluded (Expired) Exc…" at bounding box center [325, 76] width 55 height 11
click at [298, 71] on select "Choose an option... Pending Applied Excluded (Questions) Excluded (Expired) Exc…" at bounding box center [325, 76] width 55 height 11
select select ""pending""
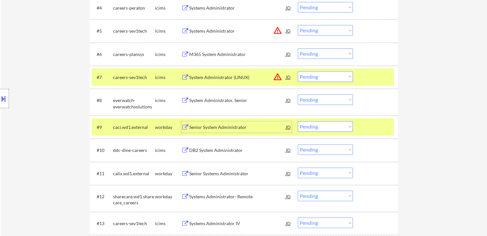
click at [232, 127] on div "Senior System Administrator" at bounding box center [237, 127] width 97 height 6
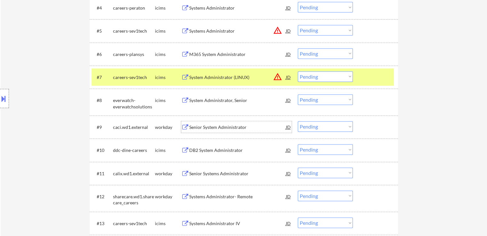
click at [209, 127] on div "Senior System Administrator" at bounding box center [237, 127] width 97 height 6
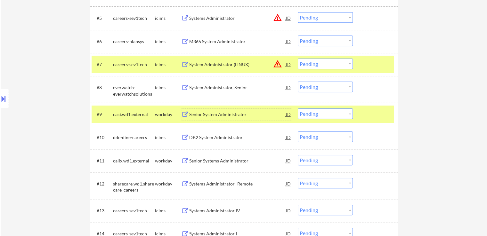
scroll to position [320, 0]
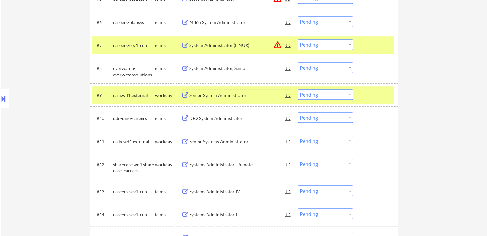
drag, startPoint x: 324, startPoint y: 94, endPoint x: 323, endPoint y: 99, distance: 5.1
click at [324, 94] on select "Choose an option... Pending Applied Excluded (Questions) Excluded (Expired) Exc…" at bounding box center [325, 94] width 55 height 11
click at [298, 89] on select "Choose an option... Pending Applied Excluded (Questions) Excluded (Expired) Exc…" at bounding box center [325, 94] width 55 height 11
select select ""pending""
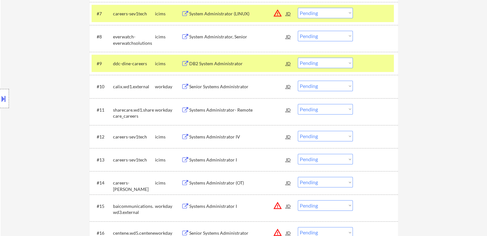
scroll to position [352, 0]
click at [211, 86] on div "Senior Systems Administrator" at bounding box center [237, 86] width 97 height 6
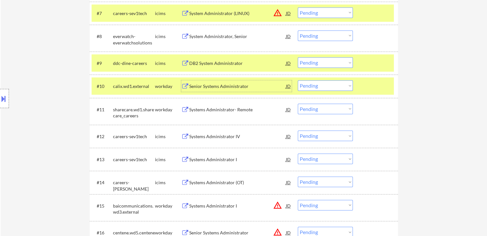
click at [320, 87] on select "Choose an option... Pending Applied Excluded (Questions) Excluded (Expired) Exc…" at bounding box center [325, 85] width 55 height 11
click at [298, 80] on select "Choose an option... Pending Applied Excluded (Questions) Excluded (Expired) Exc…" at bounding box center [325, 85] width 55 height 11
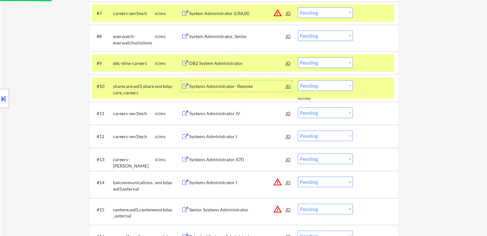
click at [237, 86] on div "Systems Administrator- Remote" at bounding box center [237, 86] width 97 height 6
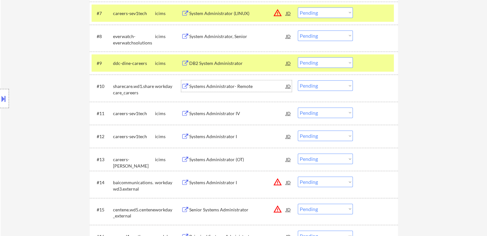
click at [215, 83] on div "Systems Administrator- Remote" at bounding box center [237, 86] width 97 height 6
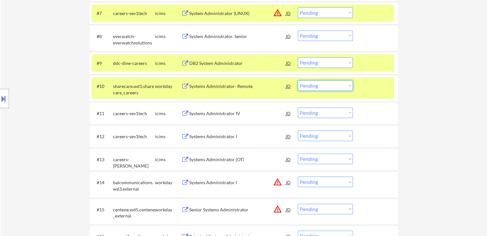
click at [319, 85] on select "Choose an option... Pending Applied Excluded (Questions) Excluded (Expired) Exc…" at bounding box center [325, 85] width 55 height 11
click at [298, 80] on select "Choose an option... Pending Applied Excluded (Questions) Excluded (Expired) Exc…" at bounding box center [325, 85] width 55 height 11
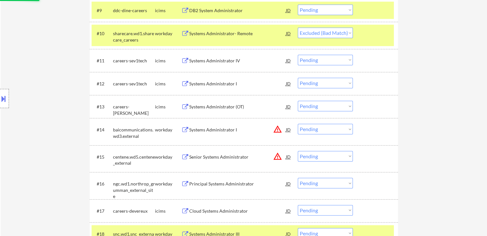
scroll to position [416, 0]
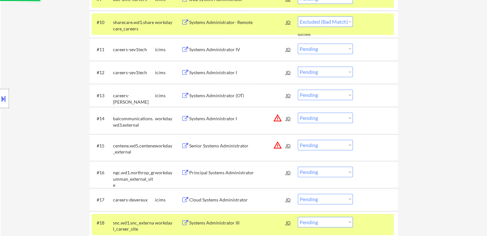
select select ""pending""
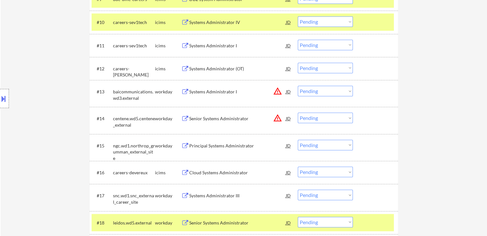
click at [222, 90] on div "Systems Administrator I" at bounding box center [237, 92] width 97 height 6
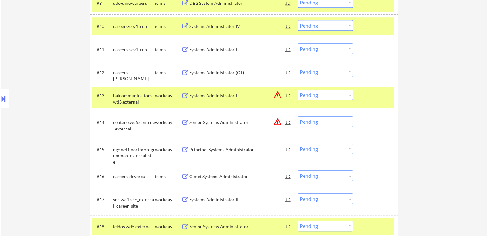
scroll to position [422, 0]
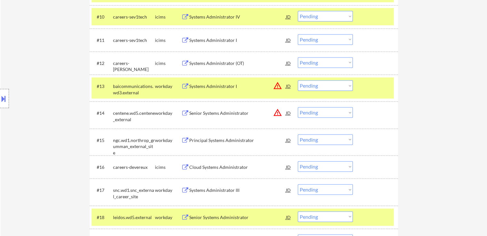
click at [318, 86] on select "Choose an option... Pending Applied Excluded (Questions) Excluded (Expired) Exc…" at bounding box center [325, 85] width 55 height 11
click at [298, 80] on select "Choose an option... Pending Applied Excluded (Questions) Excluded (Expired) Exc…" at bounding box center [325, 85] width 55 height 11
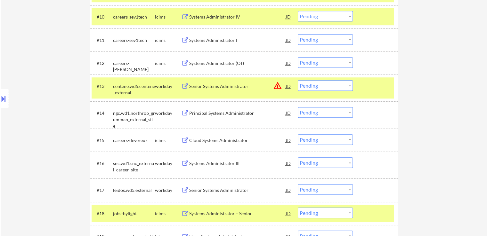
click at [231, 85] on div "Senior Systems Administrator" at bounding box center [237, 86] width 97 height 6
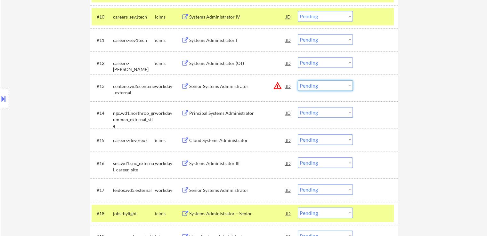
click at [329, 85] on select "Choose an option... Pending Applied Excluded (Questions) Excluded (Expired) Exc…" at bounding box center [325, 85] width 55 height 11
click at [298, 80] on select "Choose an option... Pending Applied Excluded (Questions) Excluded (Expired) Exc…" at bounding box center [325, 85] width 55 height 11
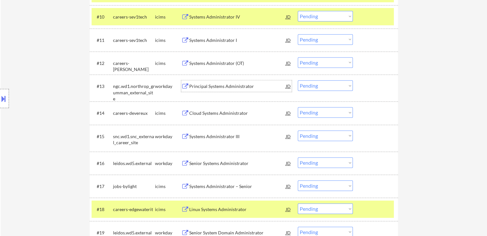
click at [215, 86] on div "Principal Systems Administrator" at bounding box center [237, 86] width 97 height 6
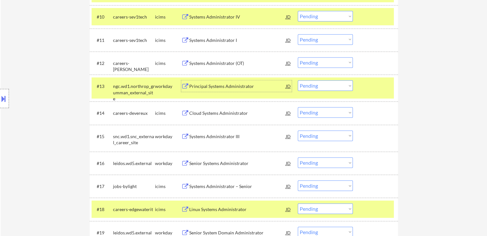
click at [318, 85] on select "Choose an option... Pending Applied Excluded (Questions) Excluded (Expired) Exc…" at bounding box center [325, 85] width 55 height 11
click at [298, 80] on select "Choose an option... Pending Applied Excluded (Questions) Excluded (Expired) Exc…" at bounding box center [325, 85] width 55 height 11
select select ""pending""
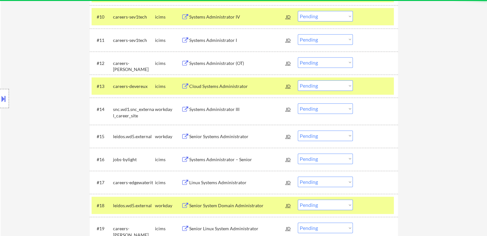
click at [229, 108] on div "Systems Administrator III" at bounding box center [237, 109] width 97 height 6
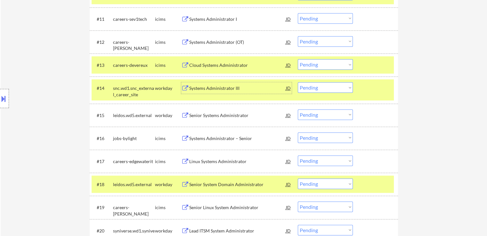
scroll to position [454, 0]
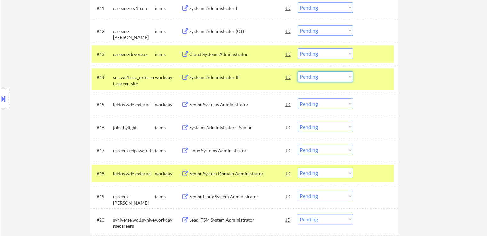
click at [321, 76] on select "Choose an option... Pending Applied Excluded (Questions) Excluded (Expired) Exc…" at bounding box center [325, 76] width 55 height 11
click at [298, 71] on select "Choose an option... Pending Applied Excluded (Questions) Excluded (Expired) Exc…" at bounding box center [325, 76] width 55 height 11
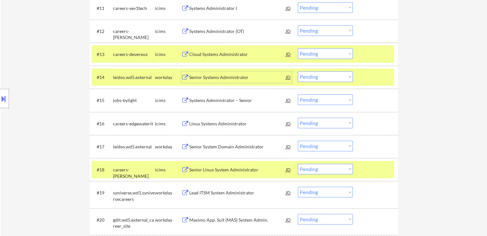
click at [209, 77] on div "Senior Systems Administrator" at bounding box center [237, 77] width 97 height 6
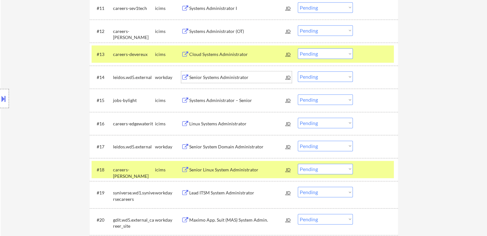
click at [309, 76] on select "Choose an option... Pending Applied Excluded (Questions) Excluded (Expired) Exc…" at bounding box center [325, 76] width 55 height 11
click at [298, 71] on select "Choose an option... Pending Applied Excluded (Questions) Excluded (Expired) Exc…" at bounding box center [325, 76] width 55 height 11
select select ""pending""
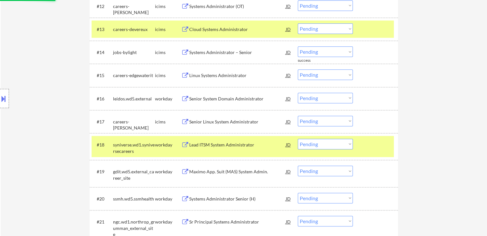
scroll to position [486, 0]
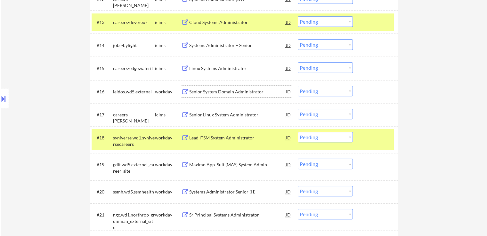
click at [228, 89] on div "Senior System Domain Administrator" at bounding box center [237, 92] width 97 height 6
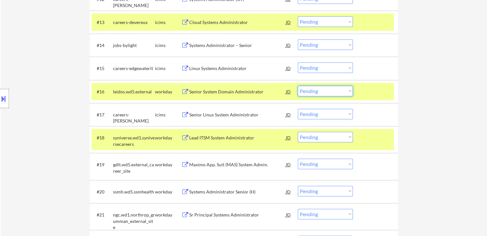
click at [319, 91] on select "Choose an option... Pending Applied Excluded (Questions) Excluded (Expired) Exc…" at bounding box center [325, 91] width 55 height 11
click at [298, 86] on select "Choose an option... Pending Applied Excluded (Questions) Excluded (Expired) Exc…" at bounding box center [325, 91] width 55 height 11
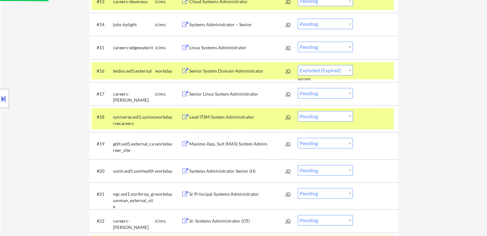
scroll to position [518, 0]
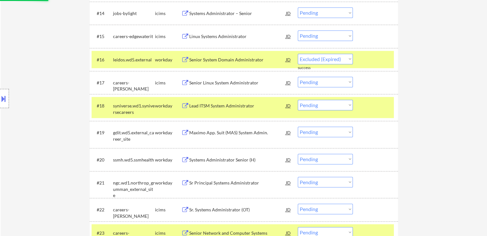
select select ""pending""
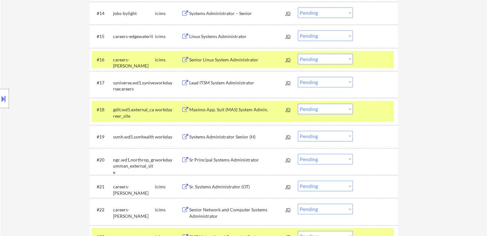
click at [224, 84] on div "Lead ITSM System Administrator" at bounding box center [237, 83] width 97 height 6
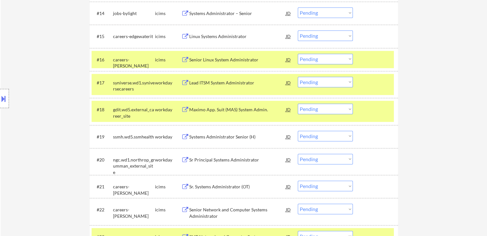
click at [310, 83] on select "Choose an option... Pending Applied Excluded (Questions) Excluded (Expired) Exc…" at bounding box center [325, 82] width 55 height 11
click at [298, 77] on select "Choose an option... Pending Applied Excluded (Questions) Excluded (Expired) Exc…" at bounding box center [325, 82] width 55 height 11
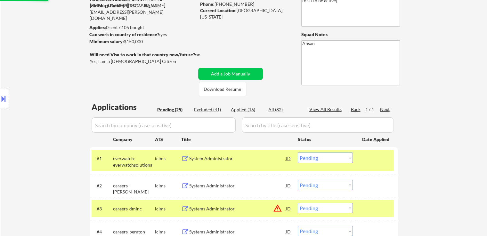
scroll to position [0, 0]
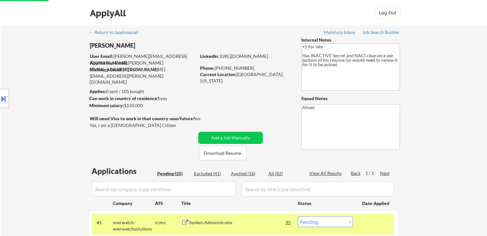
select select ""pending""
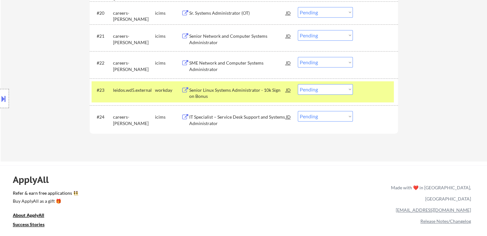
scroll to position [649, 0]
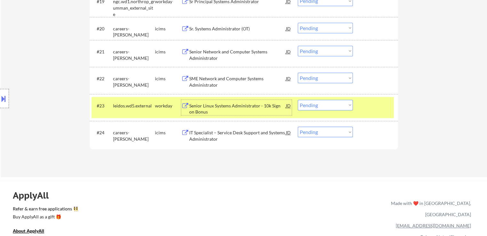
click at [235, 106] on div "Senior Linux Systems Administrator - 10k Sign on Bonus" at bounding box center [237, 109] width 97 height 12
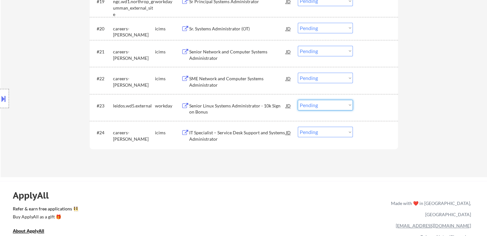
click at [321, 106] on select "Choose an option... Pending Applied Excluded (Questions) Excluded (Expired) Exc…" at bounding box center [325, 105] width 55 height 11
click at [298, 100] on select "Choose an option... Pending Applied Excluded (Questions) Excluded (Expired) Exc…" at bounding box center [325, 105] width 55 height 11
select select ""pending""
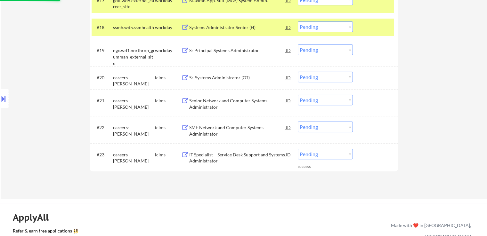
scroll to position [585, 0]
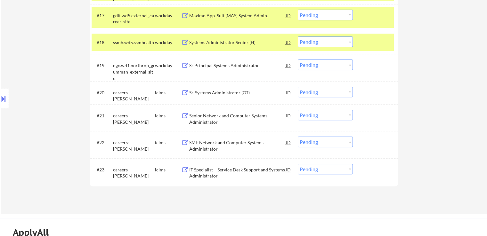
click at [216, 69] on div "Sr Principal Systems Administrator" at bounding box center [237, 66] width 97 height 12
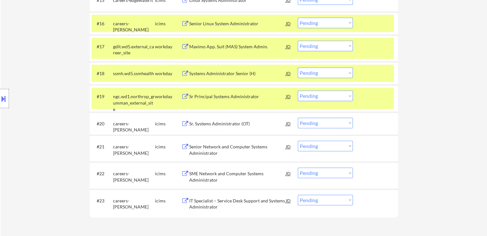
scroll to position [565, 0]
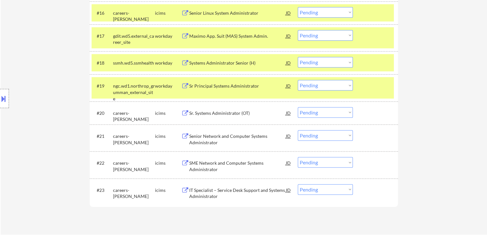
click at [309, 86] on select "Choose an option... Pending Applied Excluded (Questions) Excluded (Expired) Exc…" at bounding box center [325, 85] width 55 height 11
click at [298, 80] on select "Choose an option... Pending Applied Excluded (Questions) Excluded (Expired) Exc…" at bounding box center [325, 85] width 55 height 11
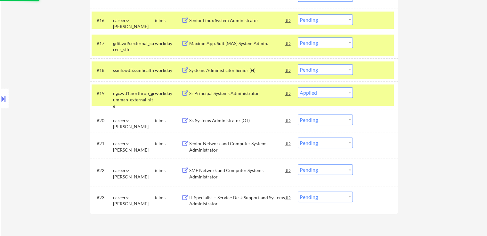
scroll to position [533, 0]
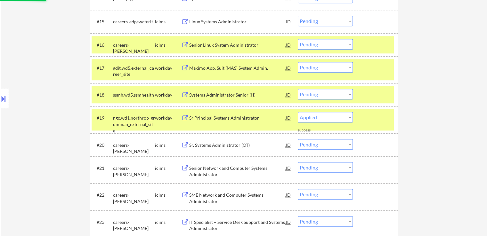
select select ""pending""
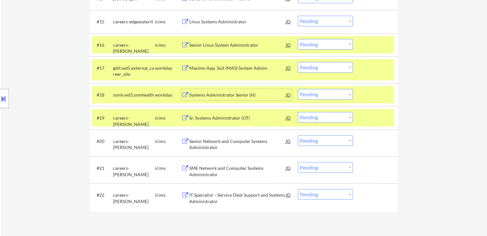
click at [230, 96] on div "Systems Administrator Senior (H)" at bounding box center [237, 95] width 97 height 6
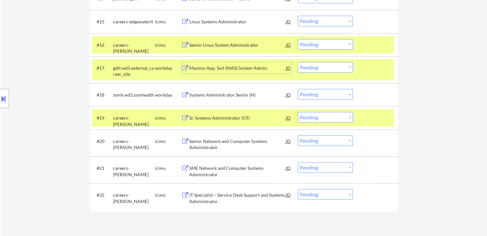
click at [217, 66] on div "Maximo App. Suit (MAS) System Admin." at bounding box center [237, 68] width 97 height 6
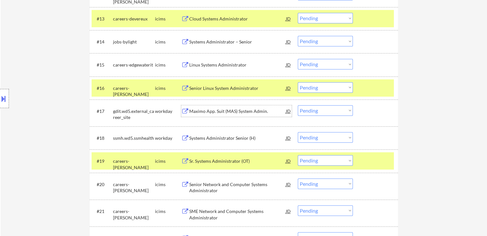
scroll to position [501, 0]
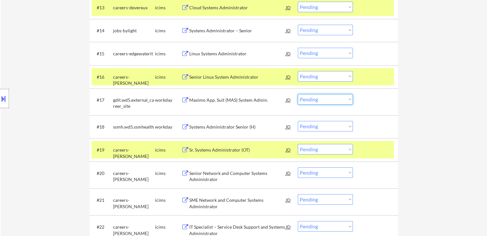
click at [315, 101] on select "Choose an option... Pending Applied Excluded (Questions) Excluded (Expired) Exc…" at bounding box center [325, 99] width 55 height 11
click at [298, 94] on select "Choose an option... Pending Applied Excluded (Questions) Excluded (Expired) Exc…" at bounding box center [325, 99] width 55 height 11
select select ""pending""
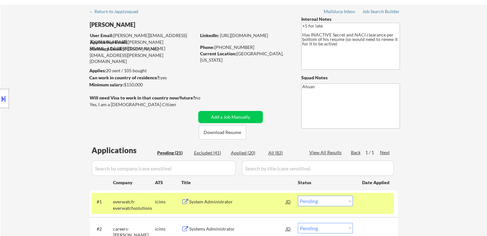
scroll to position [32, 0]
